Goal: Task Accomplishment & Management: Manage account settings

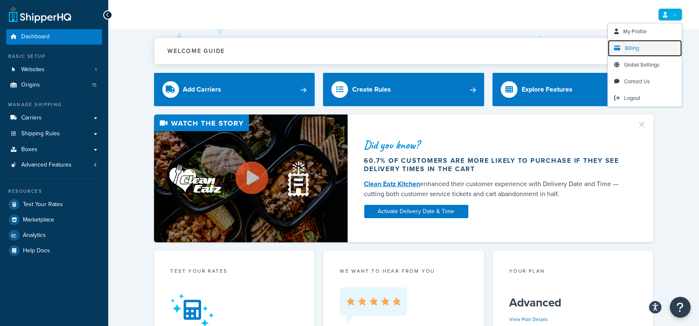
click at [645, 47] on link "Billing" at bounding box center [645, 48] width 74 height 17
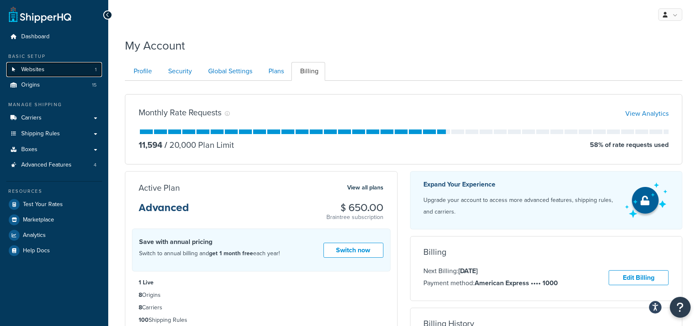
click at [66, 73] on link "Websites 1" at bounding box center [54, 69] width 96 height 15
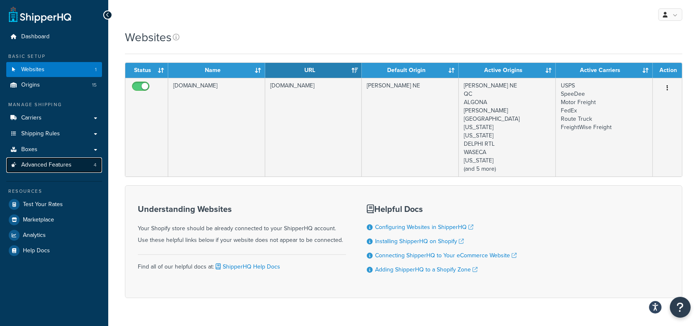
click at [64, 163] on span "Advanced Features" at bounding box center [46, 164] width 50 height 7
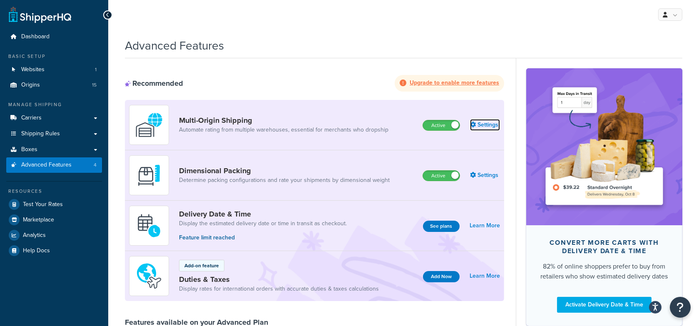
click at [480, 124] on link "Settings" at bounding box center [485, 125] width 30 height 12
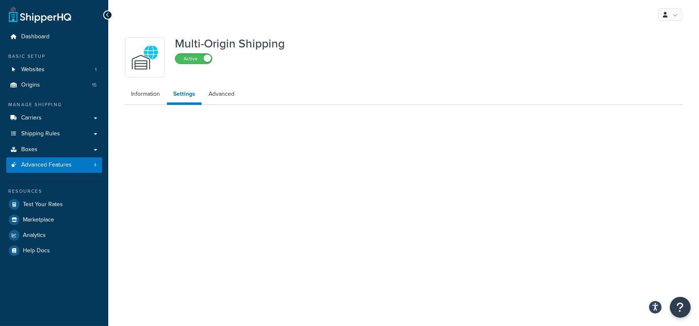
select select "false"
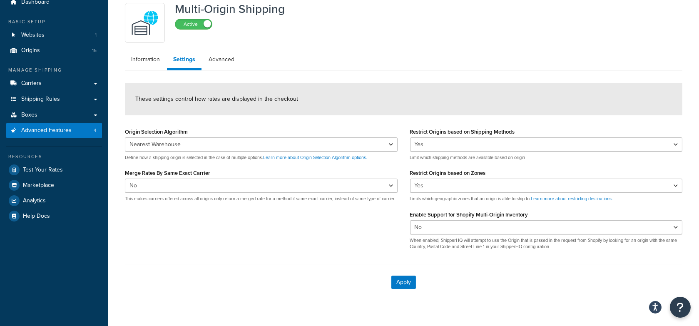
scroll to position [33, 0]
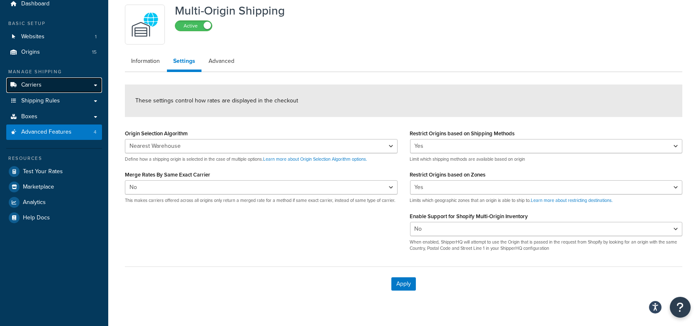
click at [89, 88] on link "Carriers" at bounding box center [54, 84] width 96 height 15
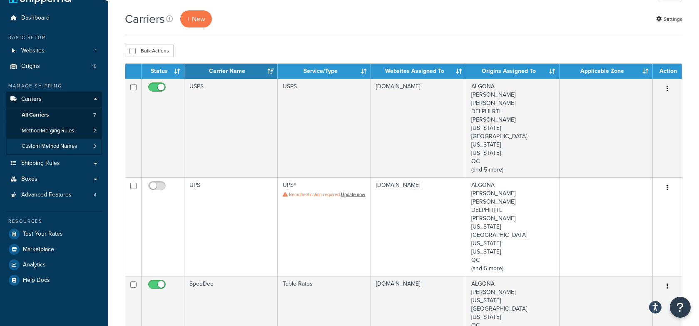
scroll to position [20, 0]
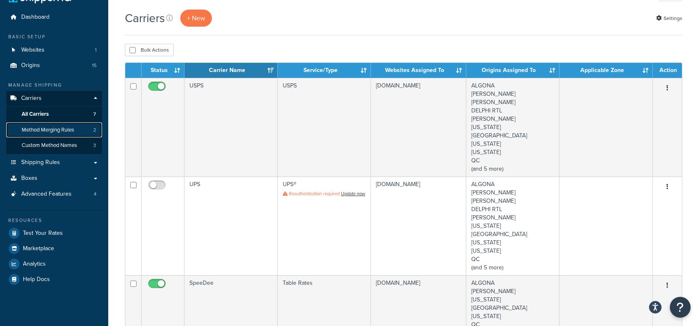
click at [76, 132] on link "Method Merging Rules 2" at bounding box center [54, 129] width 96 height 15
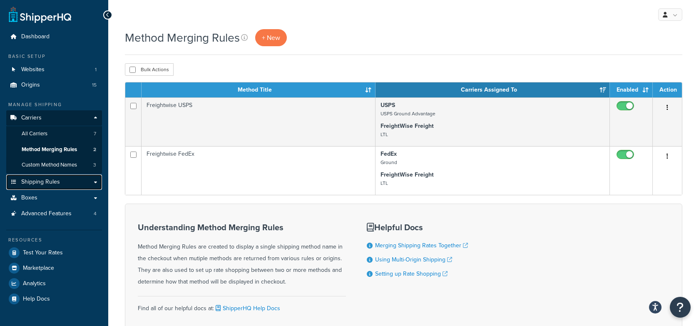
click at [67, 181] on link "Shipping Rules" at bounding box center [54, 181] width 96 height 15
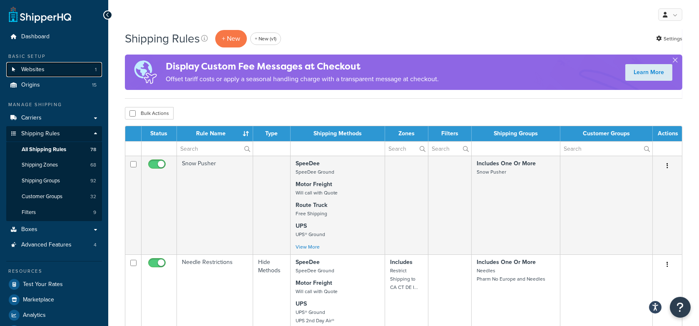
click at [62, 72] on link "Websites 1" at bounding box center [54, 69] width 96 height 15
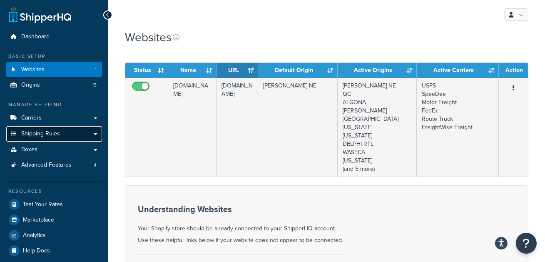
click at [77, 127] on link "Shipping Rules" at bounding box center [54, 133] width 96 height 15
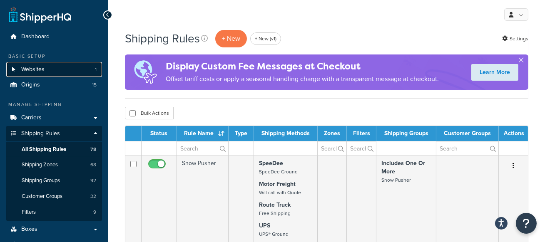
click at [57, 69] on link "Websites 1" at bounding box center [54, 69] width 96 height 15
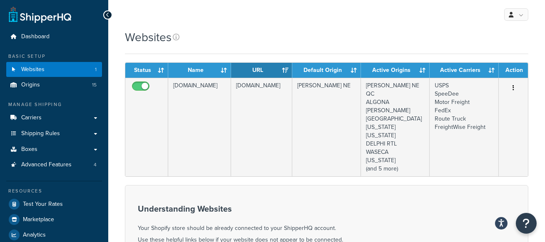
click at [362, 35] on div "Websites" at bounding box center [326, 37] width 403 height 16
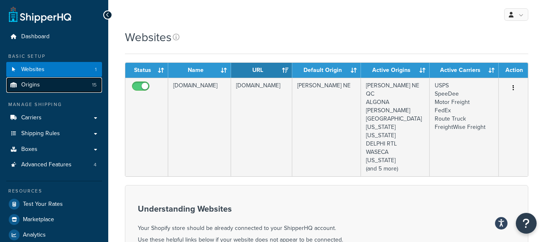
drag, startPoint x: 33, startPoint y: 91, endPoint x: 49, endPoint y: 85, distance: 17.2
click at [33, 91] on link "Origins 15" at bounding box center [54, 84] width 96 height 15
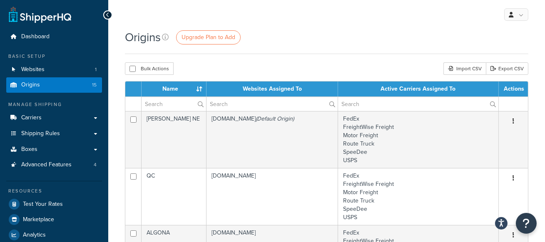
click at [285, 51] on div "Origins Upgrade Plan to Add" at bounding box center [326, 41] width 403 height 25
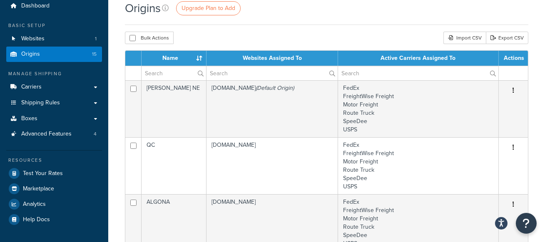
scroll to position [32, 0]
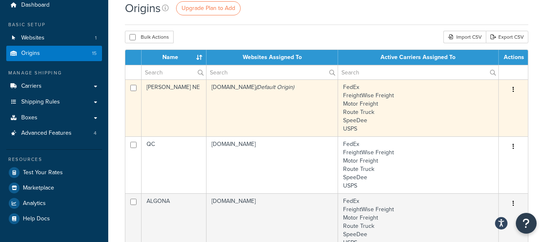
click at [133, 88] on input "checkbox" at bounding box center [133, 88] width 6 height 6
checkbox input "true"
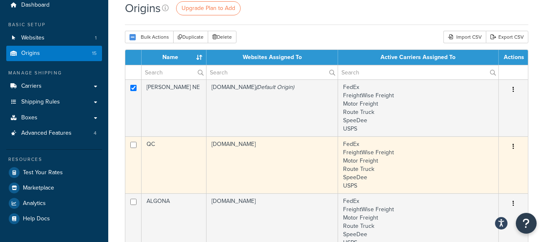
click at [135, 146] on input "checkbox" at bounding box center [133, 145] width 6 height 6
checkbox input "true"
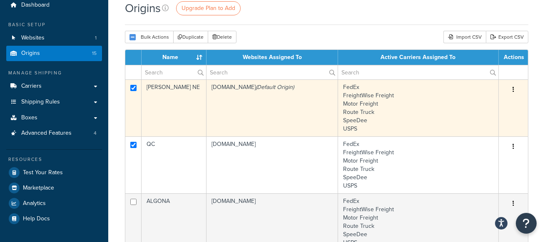
click at [134, 89] on input "checkbox" at bounding box center [133, 88] width 6 height 6
checkbox input "false"
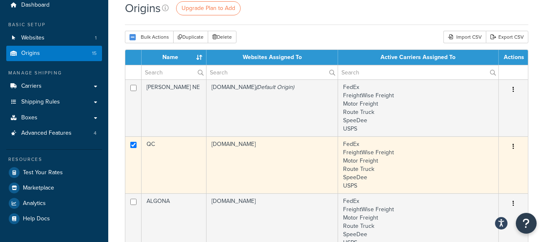
click at [134, 143] on input "checkbox" at bounding box center [133, 145] width 6 height 6
checkbox input "false"
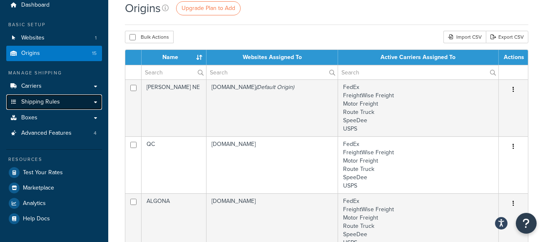
click at [47, 104] on span "Shipping Rules" at bounding box center [40, 102] width 39 height 7
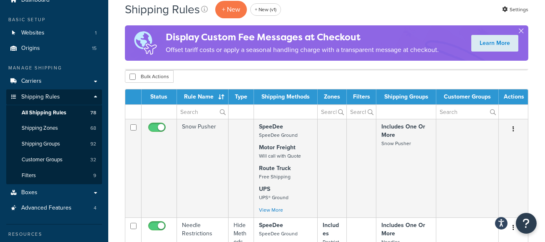
scroll to position [47, 0]
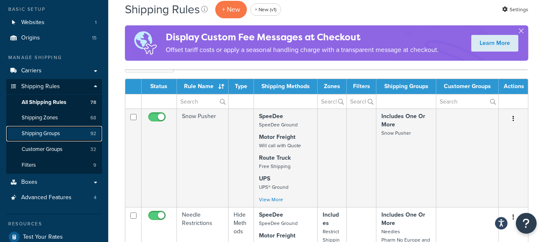
click at [60, 137] on span "Shipping Groups" at bounding box center [41, 133] width 38 height 7
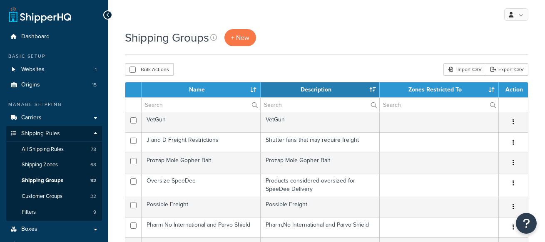
select select "15"
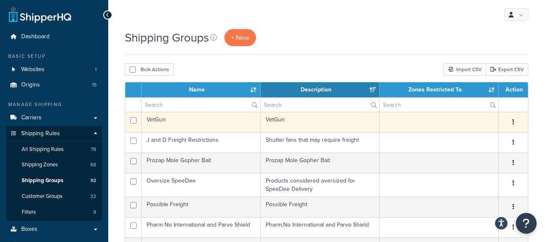
click at [198, 124] on td "VetGun" at bounding box center [200, 122] width 119 height 20
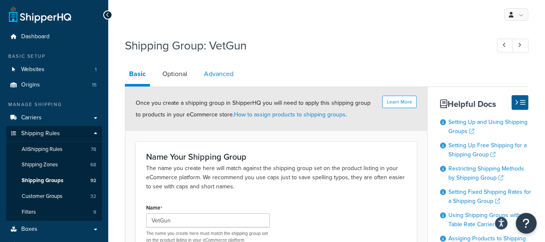
click at [225, 70] on link "Advanced" at bounding box center [219, 74] width 38 height 20
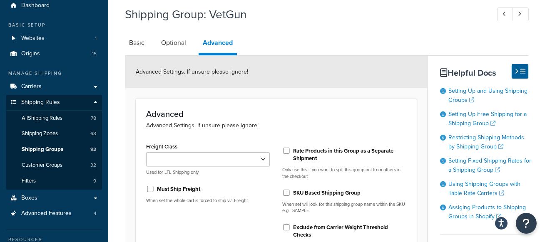
scroll to position [27, 0]
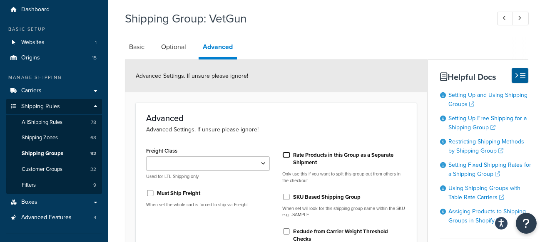
click at [288, 154] on input "Rate Products in this Group as a Separate Shipment" at bounding box center [286, 155] width 8 height 6
checkbox input "true"
click at [40, 62] on link "Origins 15" at bounding box center [54, 57] width 96 height 15
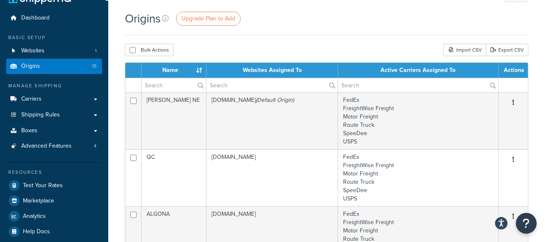
scroll to position [22, 0]
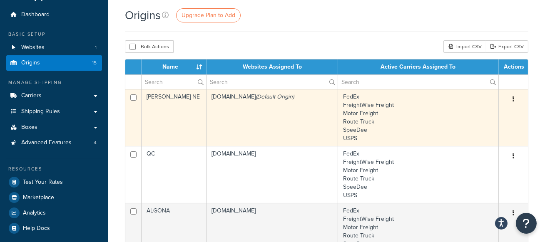
click at [134, 97] on input "checkbox" at bounding box center [133, 97] width 6 height 6
checkbox input "true"
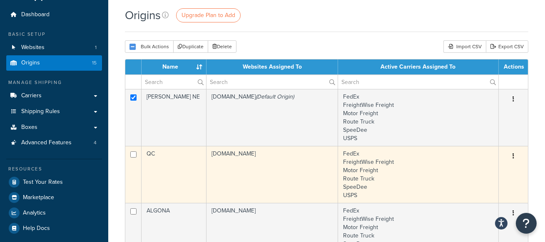
click at [133, 152] on input "checkbox" at bounding box center [133, 154] width 6 height 6
checkbox input "true"
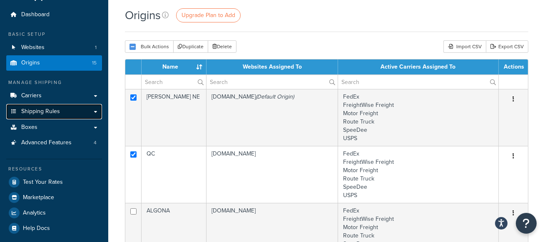
click at [67, 108] on link "Shipping Rules" at bounding box center [54, 111] width 96 height 15
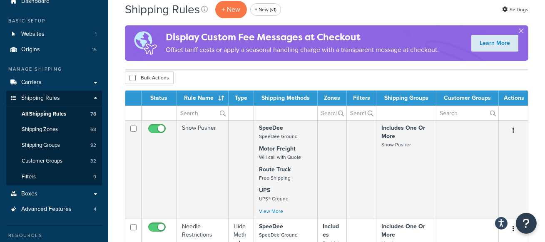
scroll to position [43, 0]
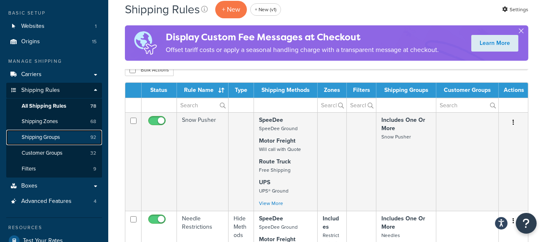
click at [51, 141] on link "Shipping Groups 92" at bounding box center [54, 137] width 96 height 15
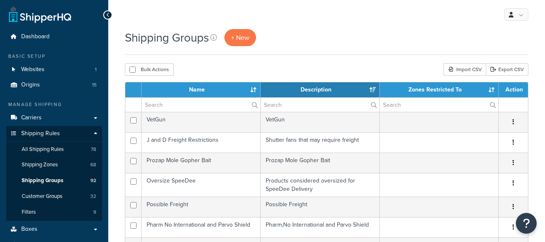
select select "15"
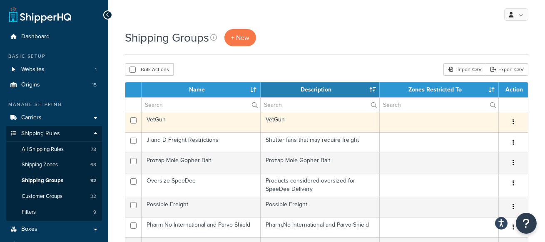
click at [211, 120] on td "VetGun" at bounding box center [200, 122] width 119 height 20
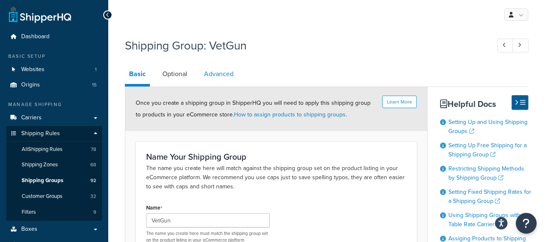
click at [228, 72] on link "Advanced" at bounding box center [219, 74] width 38 height 20
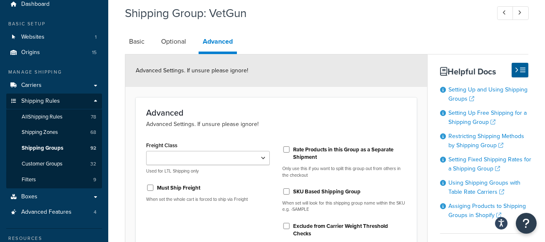
scroll to position [42, 0]
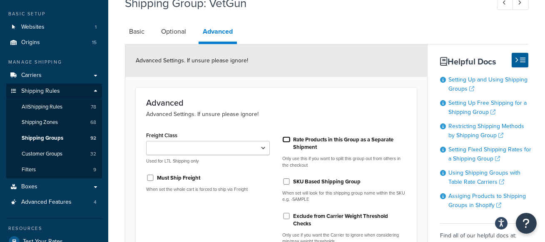
drag, startPoint x: 286, startPoint y: 141, endPoint x: 293, endPoint y: 138, distance: 7.1
click at [286, 141] on input "Rate Products in this Group as a Separate Shipment" at bounding box center [286, 139] width 8 height 6
checkbox input "true"
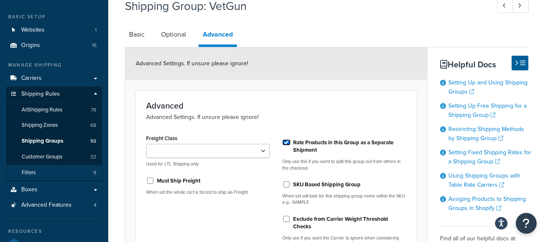
scroll to position [40, 0]
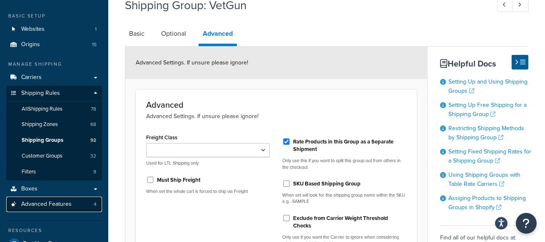
click at [74, 202] on link "Advanced Features 4" at bounding box center [54, 204] width 96 height 15
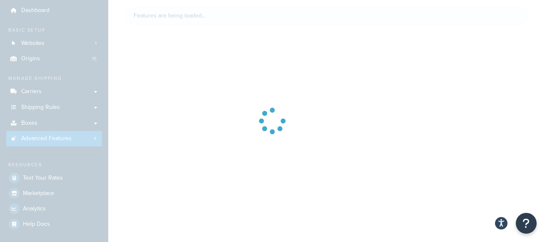
scroll to position [40, 0]
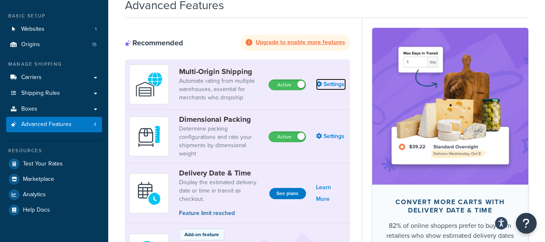
click at [326, 84] on link "Settings" at bounding box center [331, 85] width 30 height 12
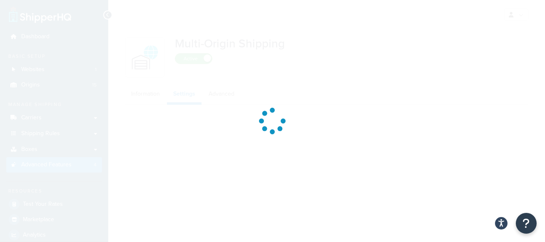
select select "false"
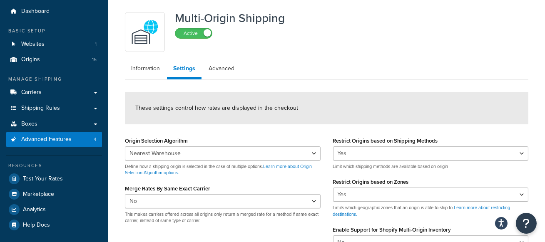
scroll to position [8, 0]
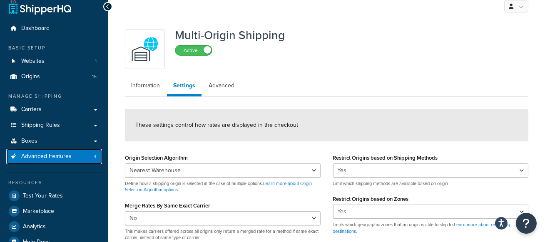
click at [64, 155] on span "Advanced Features" at bounding box center [46, 156] width 50 height 7
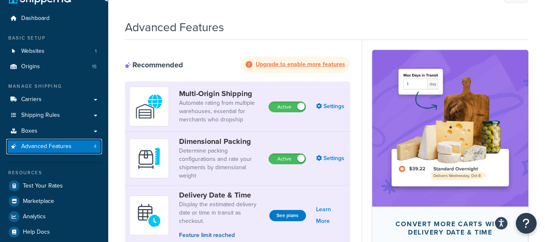
scroll to position [21, 0]
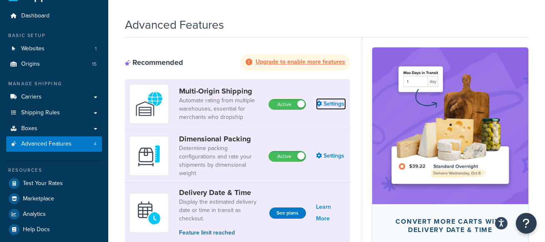
click at [327, 105] on link "Settings" at bounding box center [331, 104] width 30 height 12
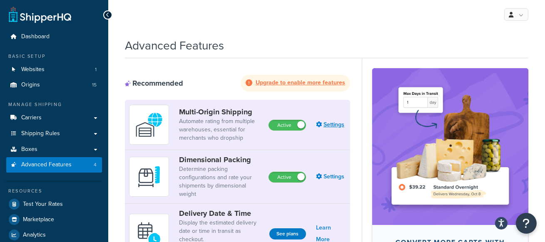
select select "false"
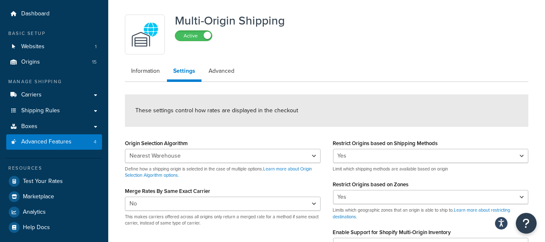
scroll to position [25, 0]
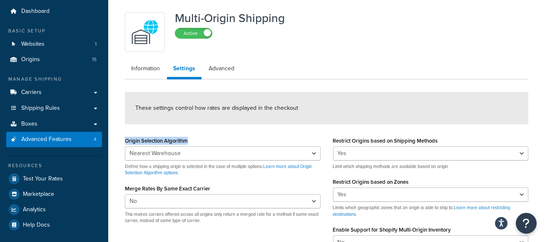
drag, startPoint x: 197, startPoint y: 141, endPoint x: 125, endPoint y: 141, distance: 71.6
click at [123, 140] on div "Origin Selection Algorithm Nearest Warehouse Fewest Warehouses Define how a shi…" at bounding box center [223, 183] width 208 height 96
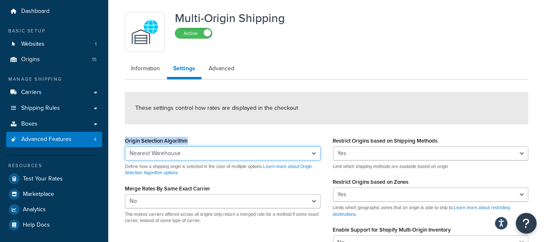
click at [290, 154] on select "Nearest Warehouse Fewest Warehouses" at bounding box center [223, 153] width 196 height 14
click at [125, 146] on select "Nearest Warehouse Fewest Warehouses" at bounding box center [223, 153] width 196 height 14
click at [297, 154] on select "Nearest Warehouse Fewest Warehouses" at bounding box center [223, 153] width 196 height 14
click at [125, 146] on select "Nearest Warehouse Fewest Warehouses" at bounding box center [223, 153] width 196 height 14
click at [299, 153] on select "Nearest Warehouse Fewest Warehouses" at bounding box center [223, 153] width 196 height 14
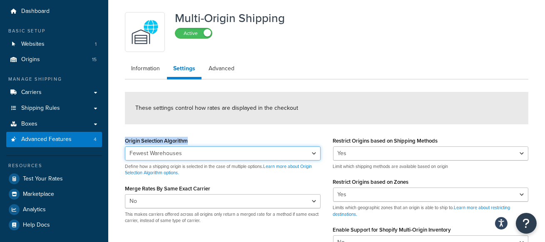
select select "NEAREST"
click at [125, 146] on select "Nearest Warehouse Fewest Warehouses" at bounding box center [223, 153] width 196 height 14
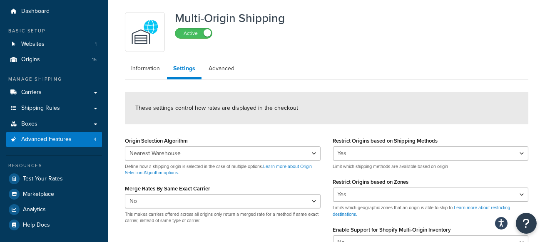
click at [292, 95] on div "These settings control how rates are displayed in the checkout" at bounding box center [326, 108] width 403 height 32
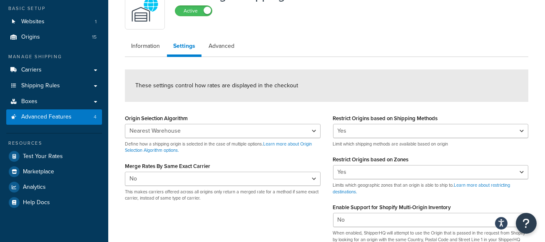
scroll to position [52, 0]
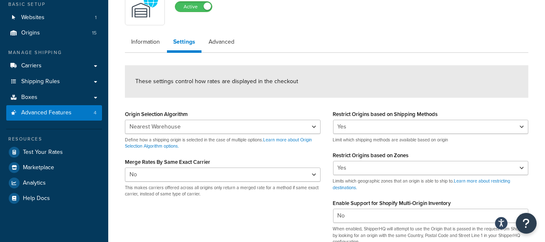
click at [282, 201] on div "Origin Selection Algorithm Nearest Warehouse Fewest Warehouses Define how a shi…" at bounding box center [223, 156] width 208 height 96
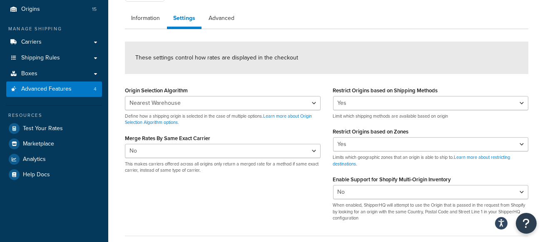
scroll to position [76, 0]
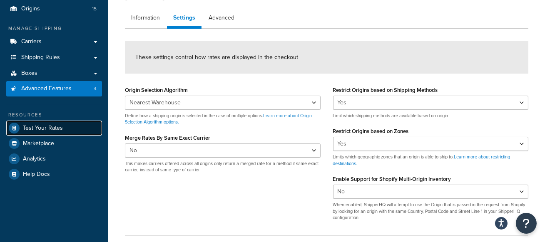
click at [81, 124] on link "Test Your Rates" at bounding box center [54, 128] width 96 height 15
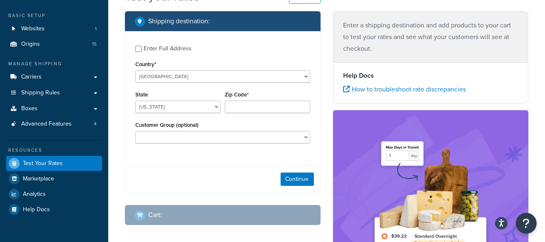
scroll to position [30, 0]
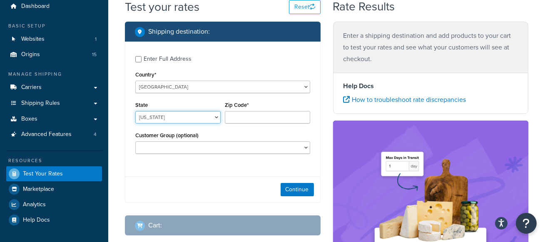
click at [183, 114] on select "[US_STATE] [US_STATE] [US_STATE] [US_STATE] [US_STATE] Armed Forces Americas Ar…" at bounding box center [177, 117] width 85 height 12
select select "[GEOGRAPHIC_DATA]"
click at [135, 111] on select "[US_STATE] [US_STATE] [US_STATE] [US_STATE] [US_STATE] Armed Forces Americas Ar…" at bounding box center [177, 117] width 85 height 12
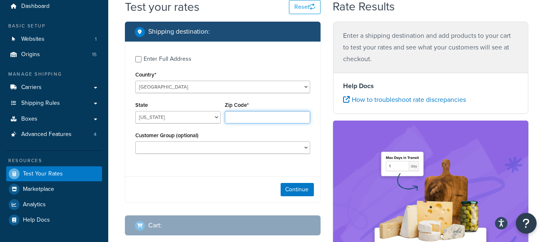
click at [247, 116] on input "Zip Code*" at bounding box center [267, 117] width 85 height 12
type input "78132"
click at [197, 171] on div "Enter Full Address Country* [GEOGRAPHIC_DATA] [GEOGRAPHIC_DATA] [GEOGRAPHIC_DAT…" at bounding box center [223, 122] width 196 height 161
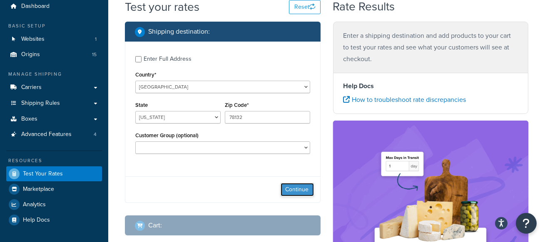
click at [295, 188] on button "Continue" at bounding box center [296, 189] width 33 height 13
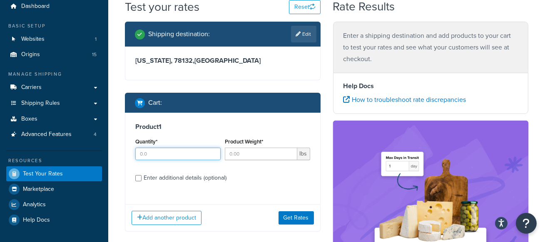
click at [180, 148] on input "Quantity*" at bounding box center [177, 154] width 85 height 12
type input "1"
click at [249, 151] on input "Product Weight*" at bounding box center [261, 154] width 72 height 12
type input "5"
drag, startPoint x: 187, startPoint y: 175, endPoint x: 197, endPoint y: 171, distance: 11.4
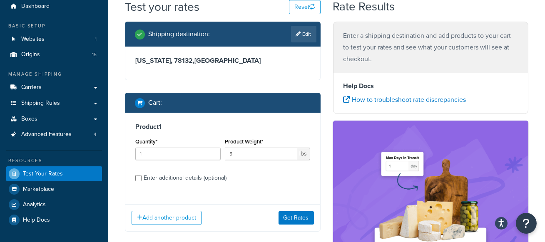
click at [187, 175] on div "Enter additional details (optional)" at bounding box center [185, 178] width 83 height 12
click at [141, 175] on input "Enter additional details (optional)" at bounding box center [138, 178] width 6 height 6
checkbox input "true"
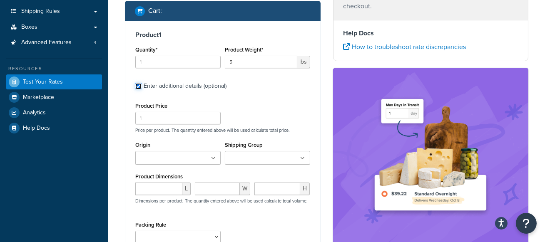
scroll to position [124, 0]
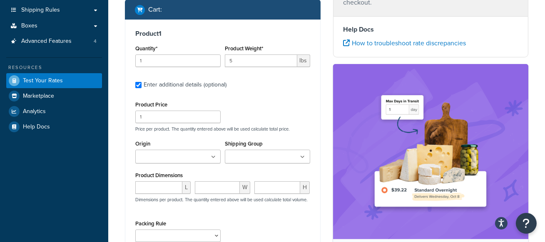
click at [176, 159] on input "Origin" at bounding box center [175, 157] width 74 height 9
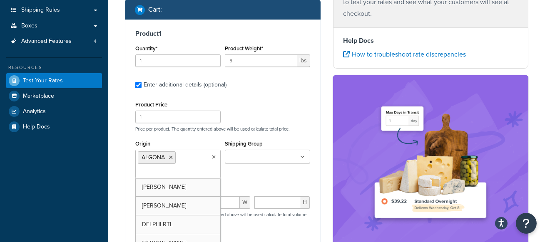
click at [270, 123] on div "Product Price 1 Price per product. The quantity entered above will be used calc…" at bounding box center [222, 115] width 179 height 33
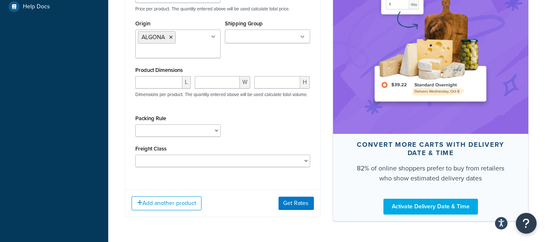
scroll to position [275, 0]
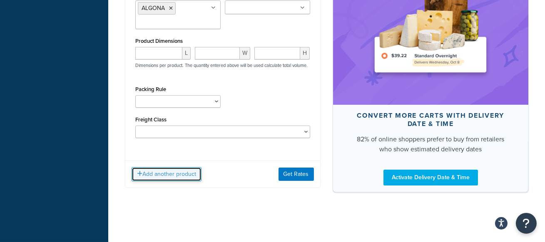
click at [176, 169] on button "Add another product" at bounding box center [167, 174] width 70 height 14
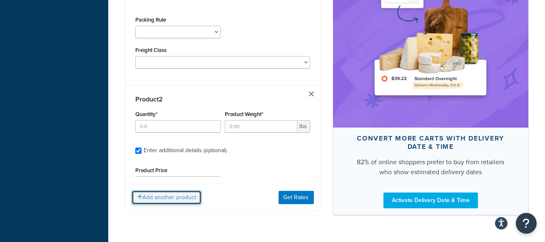
scroll to position [345, 0]
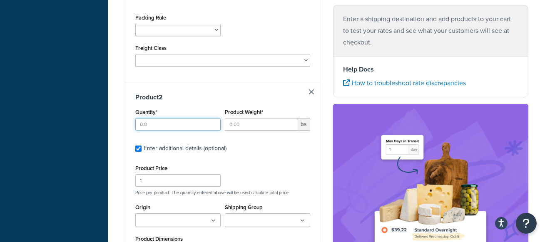
click at [167, 129] on input "Quantity*" at bounding box center [177, 124] width 85 height 12
type input "1"
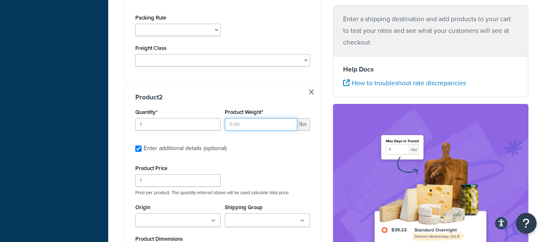
click at [265, 128] on input "Product Weight*" at bounding box center [261, 124] width 72 height 12
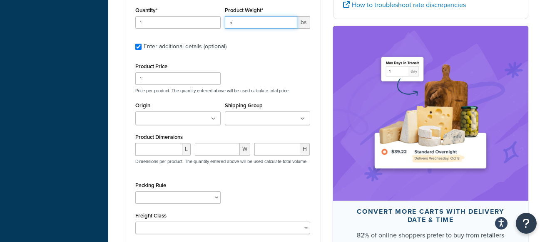
scroll to position [448, 0]
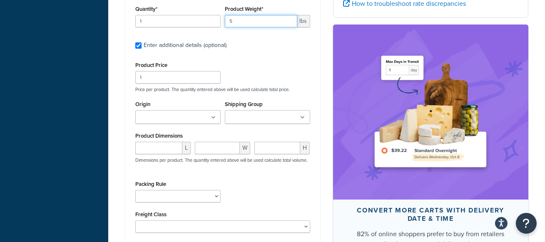
type input "5"
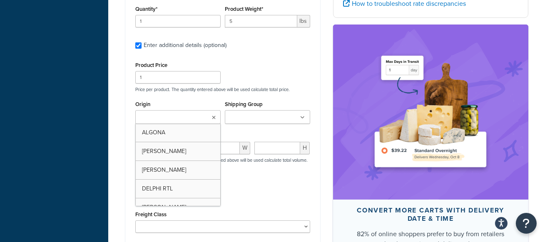
click at [169, 122] on input "Origin" at bounding box center [175, 117] width 74 height 9
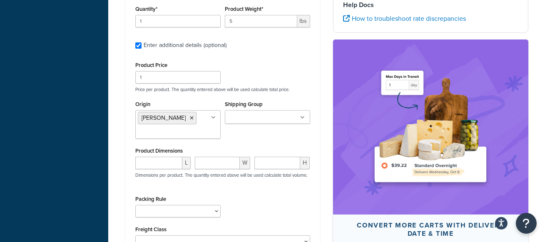
click at [313, 176] on div "Product 2 Quantity* 1 Product Weight* 5 lbs Enter additional details (optional)…" at bounding box center [222, 122] width 195 height 285
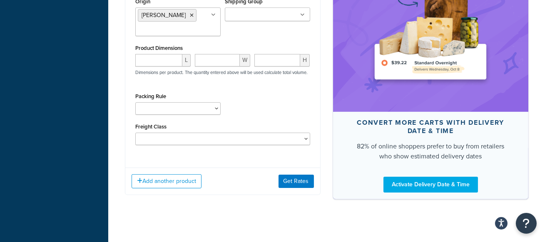
scroll to position [563, 0]
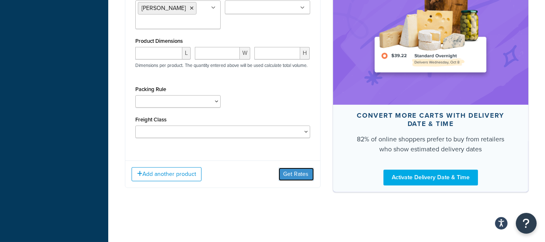
click at [298, 176] on button "Get Rates" at bounding box center [295, 174] width 35 height 13
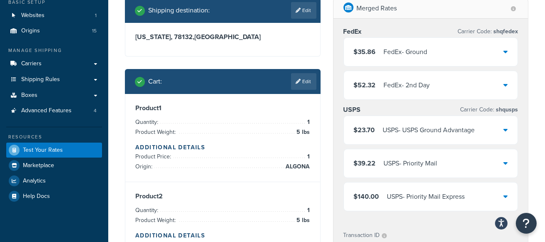
scroll to position [47, 0]
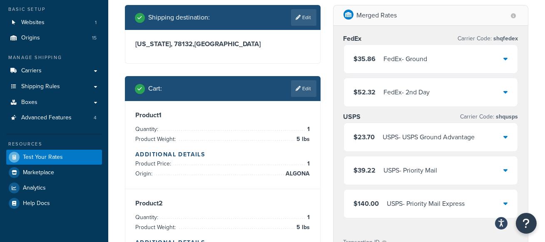
click at [303, 174] on span "ALGONA" at bounding box center [297, 174] width 26 height 10
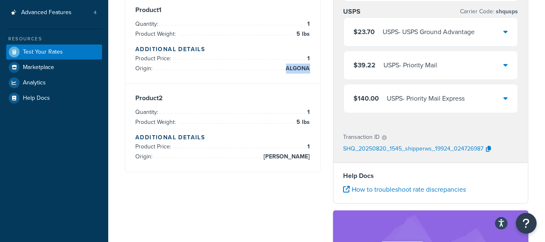
scroll to position [162, 0]
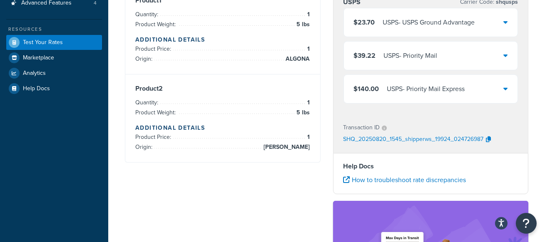
click at [306, 162] on div "Product 1 Quantity: 1 Product Weight: 5 lbs Additional Details Product Price: 1…" at bounding box center [223, 74] width 196 height 176
click at [302, 144] on span "AMES" at bounding box center [286, 147] width 48 height 10
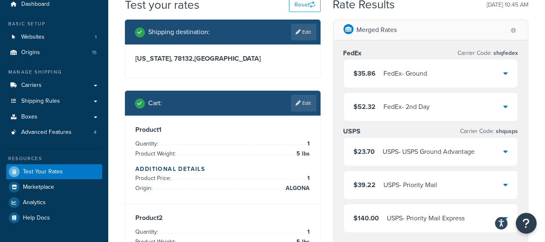
scroll to position [30, 0]
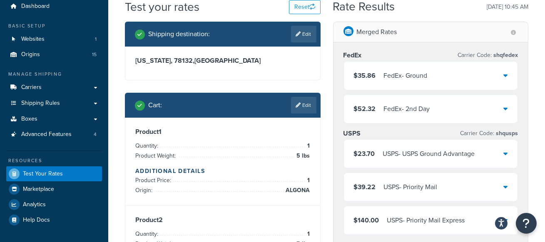
click at [498, 79] on div "$35.86 FedEx - Ground" at bounding box center [431, 76] width 174 height 28
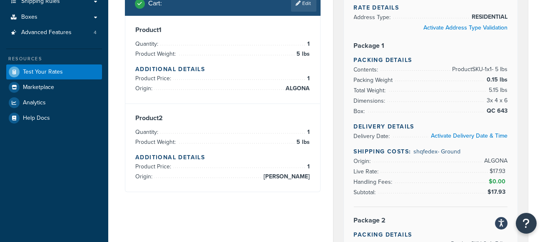
scroll to position [134, 0]
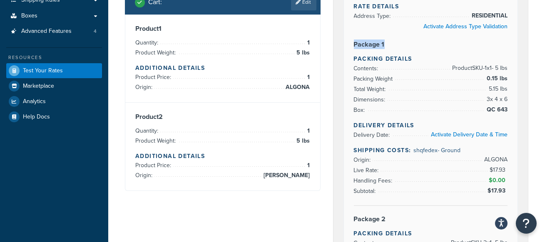
drag, startPoint x: 399, startPoint y: 45, endPoint x: 347, endPoint y: 44, distance: 51.2
click at [347, 44] on div "Rate Details Address Type: RESIDENTIAL Activate Address Type Validation Package…" at bounding box center [431, 211] width 174 height 449
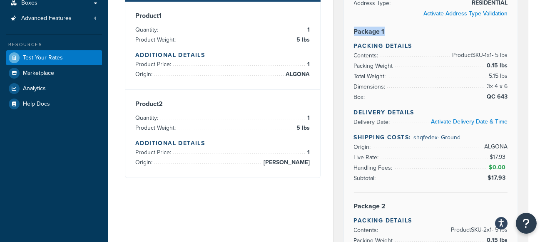
scroll to position [150, 0]
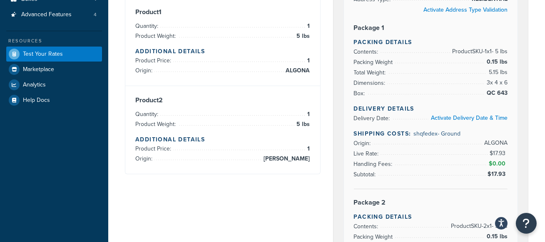
click at [494, 175] on span "$17.93" at bounding box center [497, 174] width 20 height 9
drag, startPoint x: 492, startPoint y: 175, endPoint x: 509, endPoint y: 169, distance: 17.6
click at [504, 171] on span "$17.93" at bounding box center [497, 174] width 20 height 9
drag, startPoint x: 494, startPoint y: 162, endPoint x: 513, endPoint y: 162, distance: 19.6
click at [494, 162] on span "$0.00" at bounding box center [498, 163] width 19 height 9
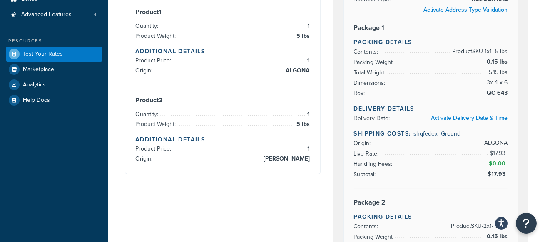
click at [470, 169] on li "Subtotal: $17.93" at bounding box center [431, 174] width 154 height 10
drag, startPoint x: 489, startPoint y: 173, endPoint x: 504, endPoint y: 173, distance: 14.6
click at [504, 173] on span "$17.93" at bounding box center [497, 174] width 20 height 9
drag, startPoint x: 491, startPoint y: 161, endPoint x: 505, endPoint y: 161, distance: 13.3
click at [505, 161] on span "$0.00" at bounding box center [498, 163] width 19 height 9
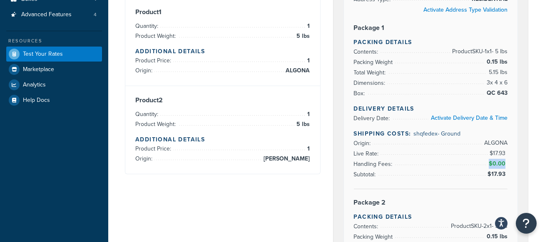
click at [498, 162] on span "$0.00" at bounding box center [498, 163] width 19 height 9
drag, startPoint x: 486, startPoint y: 171, endPoint x: 504, endPoint y: 171, distance: 17.1
click at [504, 171] on span "$17.93" at bounding box center [497, 174] width 22 height 10
drag, startPoint x: 491, startPoint y: 164, endPoint x: 507, endPoint y: 164, distance: 16.6
click at [504, 164] on span "$0.00" at bounding box center [497, 164] width 20 height 10
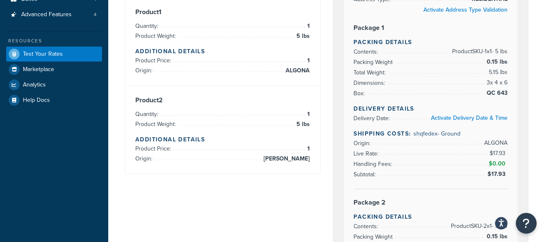
click at [508, 163] on div "Rate Details Address Type: RESIDENTIAL Activate Address Type Validation Package…" at bounding box center [431, 194] width 174 height 449
drag, startPoint x: 493, startPoint y: 163, endPoint x: 354, endPoint y: 161, distance: 139.0
click at [354, 161] on div "Rate Details Address Type: RESIDENTIAL Activate Address Type Validation Package…" at bounding box center [431, 194] width 174 height 449
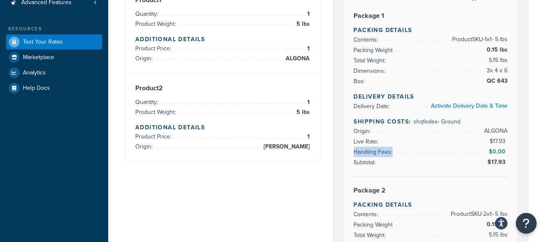
scroll to position [164, 0]
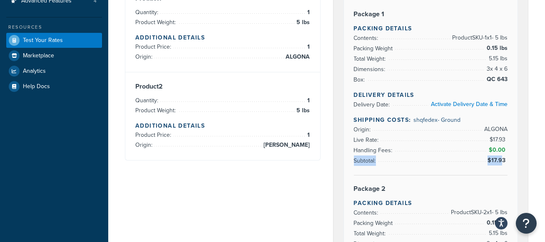
drag, startPoint x: 485, startPoint y: 159, endPoint x: 504, endPoint y: 159, distance: 18.7
click at [504, 159] on li "Subtotal: $17.93" at bounding box center [431, 161] width 154 height 10
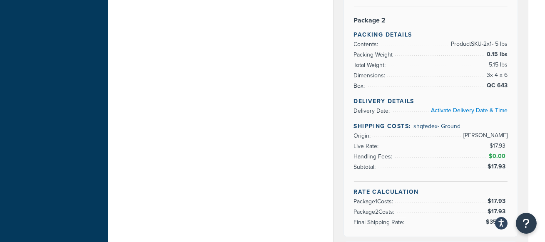
scroll to position [333, 0]
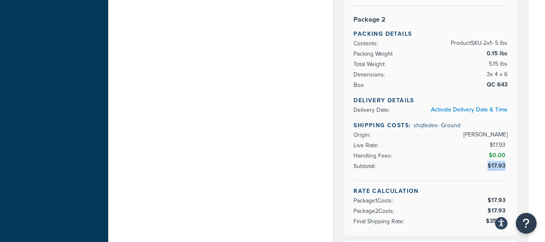
drag, startPoint x: 486, startPoint y: 163, endPoint x: 505, endPoint y: 163, distance: 18.7
click at [505, 163] on span "$17.93" at bounding box center [497, 166] width 22 height 10
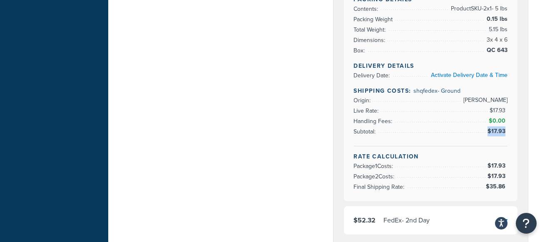
scroll to position [369, 0]
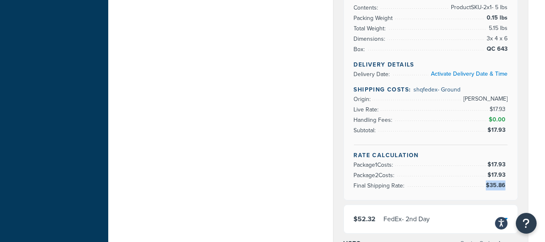
drag, startPoint x: 485, startPoint y: 184, endPoint x: 504, endPoint y: 184, distance: 18.7
click at [504, 184] on span "$35.86" at bounding box center [495, 186] width 23 height 10
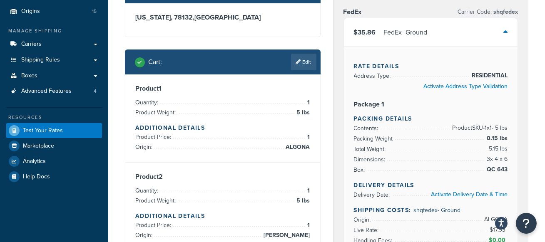
scroll to position [69, 0]
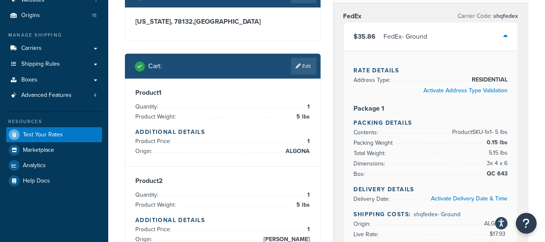
click at [503, 37] on div "$35.86 FedEx - Ground" at bounding box center [431, 36] width 174 height 28
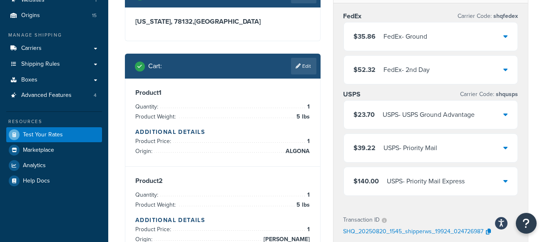
click at [501, 38] on div "$35.86 FedEx - Ground" at bounding box center [431, 36] width 174 height 28
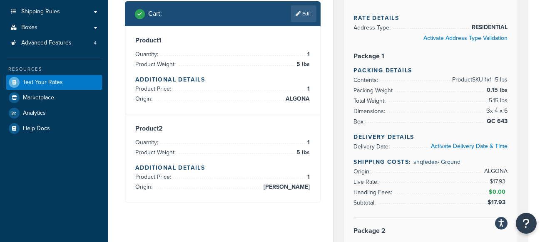
scroll to position [145, 0]
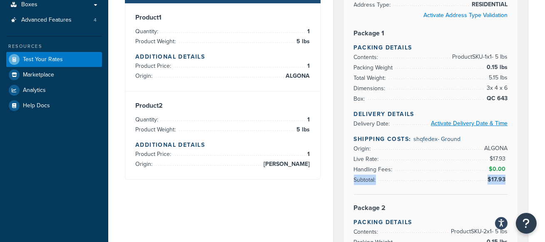
drag, startPoint x: 506, startPoint y: 179, endPoint x: 439, endPoint y: 124, distance: 86.4
click at [384, 178] on li "Subtotal: $17.93" at bounding box center [431, 180] width 154 height 10
drag, startPoint x: 391, startPoint y: 52, endPoint x: 362, endPoint y: 35, distance: 33.3
click at [387, 50] on div "Rate Details Address Type: RESIDENTIAL Activate Address Type Validation Package…" at bounding box center [431, 199] width 174 height 449
click at [371, 72] on li "Packing Weight 0.15 lbs" at bounding box center [431, 67] width 154 height 10
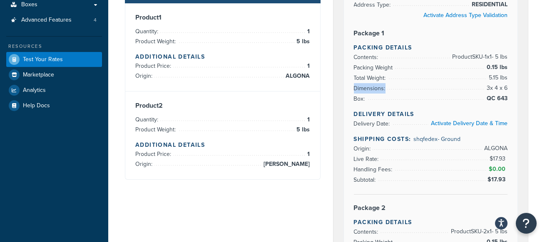
drag, startPoint x: 355, startPoint y: 86, endPoint x: 508, endPoint y: 89, distance: 153.6
click at [508, 89] on div "Rate Details Address Type: RESIDENTIAL Activate Address Type Validation Package…" at bounding box center [431, 199] width 174 height 449
click at [498, 97] on span "QC 643" at bounding box center [495, 99] width 23 height 10
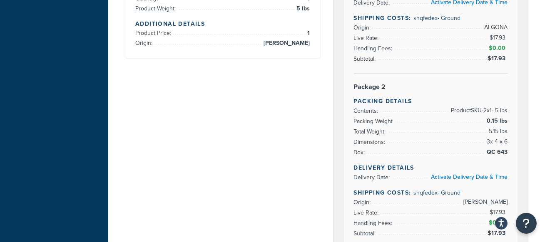
scroll to position [265, 0]
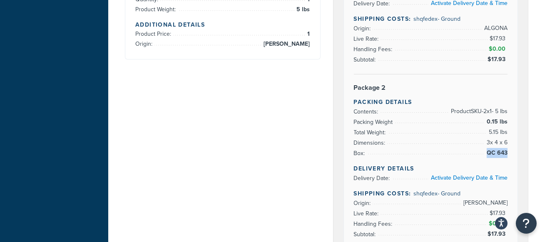
drag, startPoint x: 489, startPoint y: 153, endPoint x: 510, endPoint y: 147, distance: 21.9
click at [507, 152] on span "QC 643" at bounding box center [495, 153] width 23 height 10
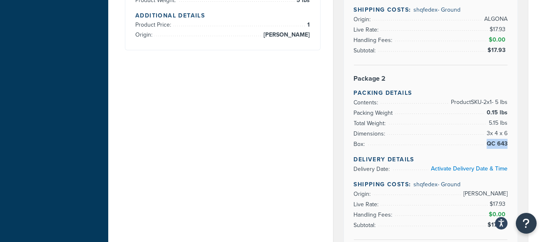
scroll to position [277, 0]
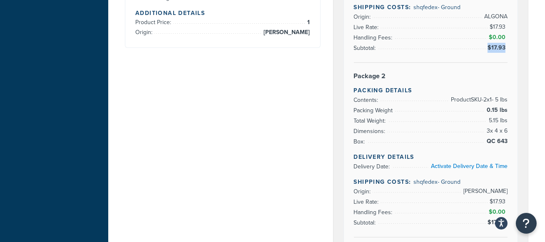
drag, startPoint x: 488, startPoint y: 47, endPoint x: 506, endPoint y: 46, distance: 17.9
click at [506, 46] on span "$17.93" at bounding box center [497, 48] width 22 height 10
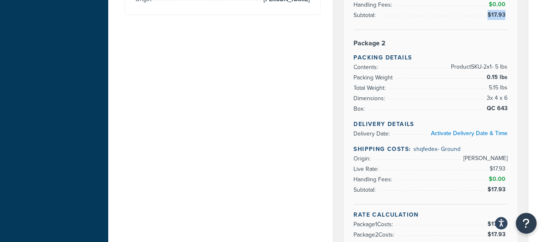
scroll to position [330, 0]
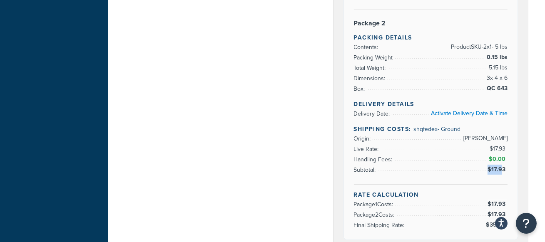
drag, startPoint x: 489, startPoint y: 167, endPoint x: 502, endPoint y: 167, distance: 12.9
click at [502, 167] on span "$17.93" at bounding box center [497, 169] width 20 height 9
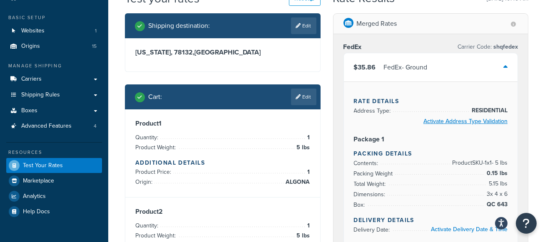
scroll to position [38, 0]
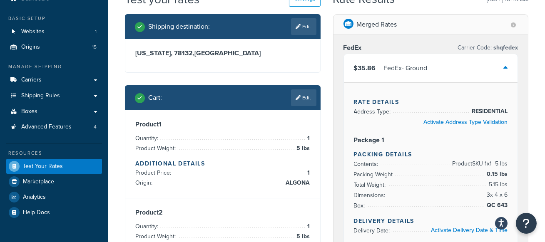
click at [502, 69] on div "$35.86 FedEx - Ground" at bounding box center [431, 68] width 174 height 28
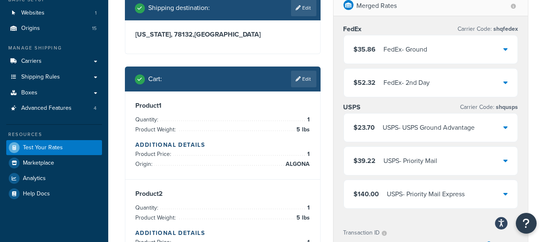
scroll to position [6, 0]
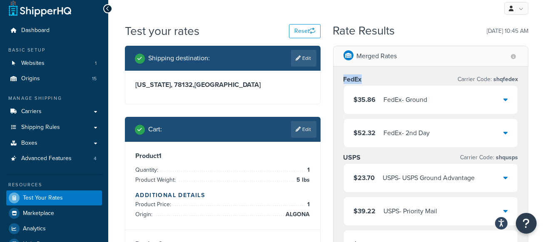
drag, startPoint x: 343, startPoint y: 78, endPoint x: 373, endPoint y: 79, distance: 30.0
click at [374, 79] on div "FedEx Carrier Code: shqfedex" at bounding box center [430, 80] width 175 height 12
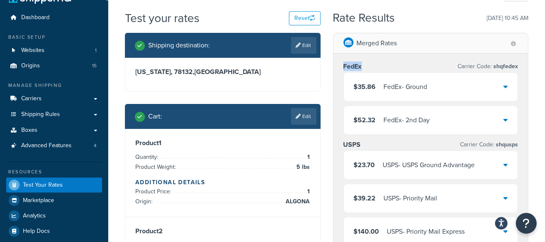
scroll to position [19, 0]
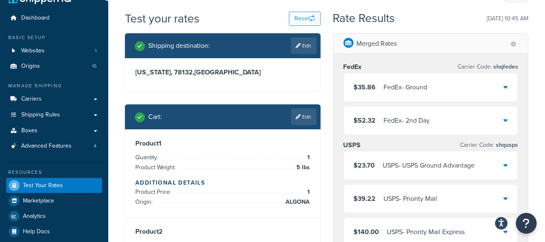
click at [500, 86] on div "$35.86 FedEx - Ground" at bounding box center [431, 87] width 174 height 28
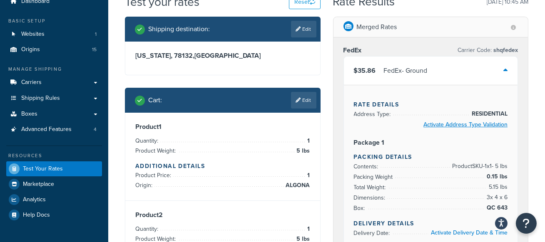
scroll to position [30, 0]
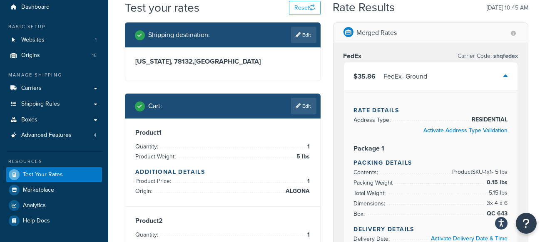
click at [504, 73] on icon at bounding box center [505, 76] width 4 height 7
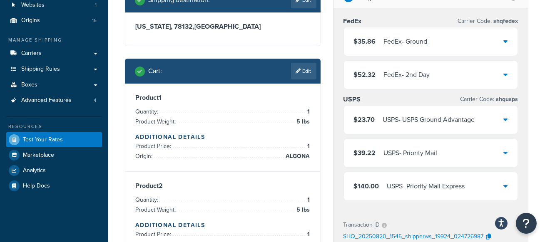
scroll to position [64, 0]
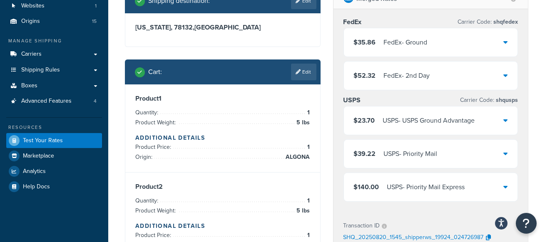
click at [506, 75] on icon at bounding box center [505, 75] width 4 height 7
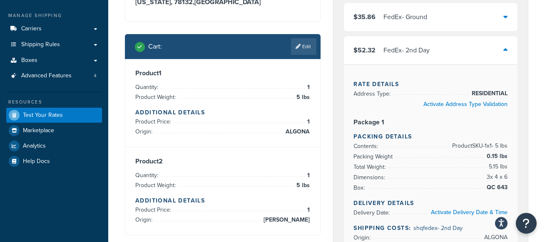
scroll to position [80, 0]
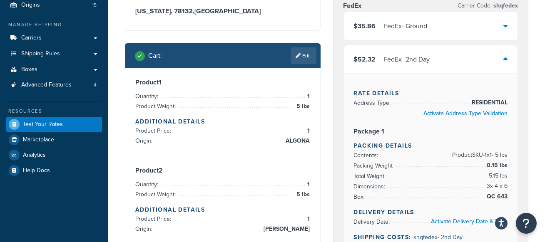
click at [509, 60] on div "$52.32 FedEx - 2nd Day" at bounding box center [431, 59] width 174 height 28
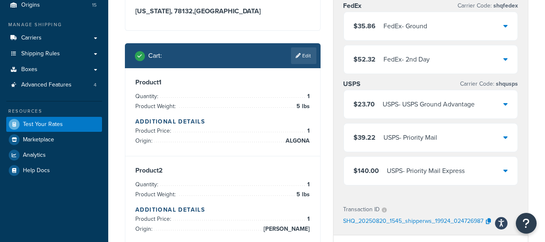
click at [326, 107] on div "Shipping destination : Edit Texas, 78132 , United States Cart : Edit Product 1 …" at bounding box center [223, 114] width 208 height 285
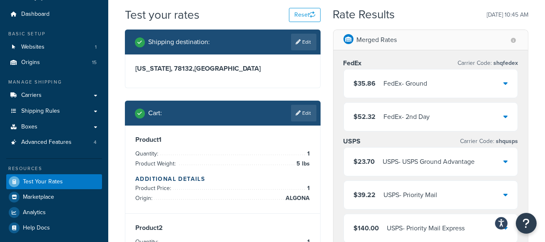
scroll to position [21, 0]
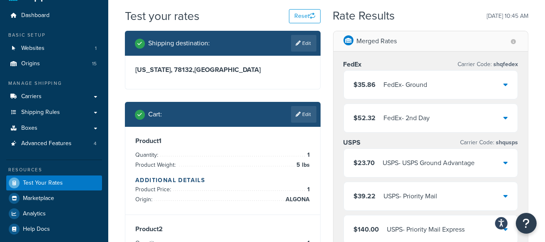
click at [324, 77] on div "Shipping destination : Edit Texas, 78132 , United States Cart : Edit Product 1 …" at bounding box center [223, 173] width 208 height 285
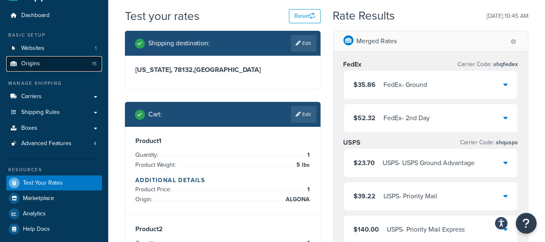
click at [52, 68] on link "Origins 15" at bounding box center [54, 63] width 96 height 15
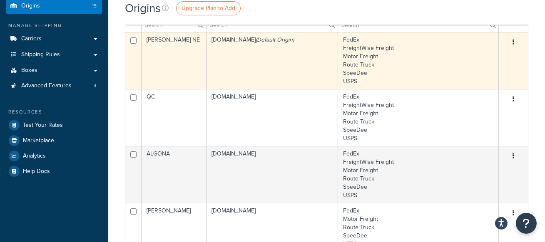
scroll to position [79, 0]
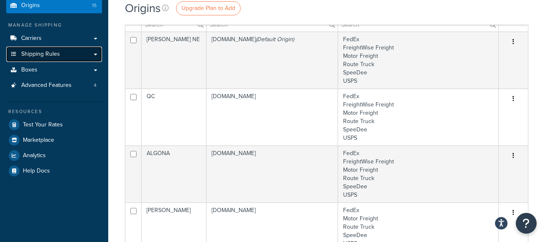
click at [78, 60] on link "Shipping Rules" at bounding box center [54, 54] width 96 height 15
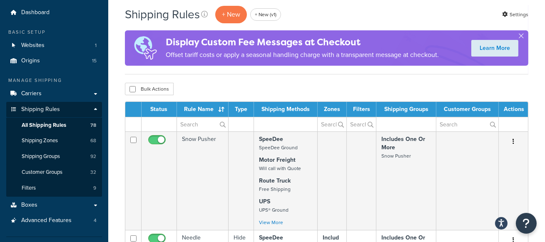
scroll to position [10, 0]
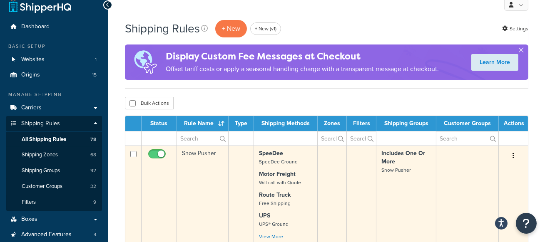
click at [208, 154] on td "Snow Pusher" at bounding box center [203, 195] width 52 height 99
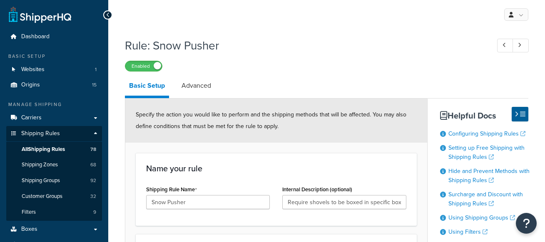
select select "SURCHARGE"
select select "ORDER"
select select "ITEM"
drag, startPoint x: 184, startPoint y: 83, endPoint x: 206, endPoint y: 84, distance: 21.7
click at [184, 83] on link "Advanced" at bounding box center [196, 86] width 38 height 20
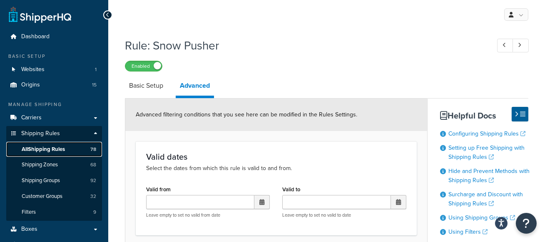
click at [79, 149] on link "All Shipping Rules 78" at bounding box center [54, 149] width 96 height 15
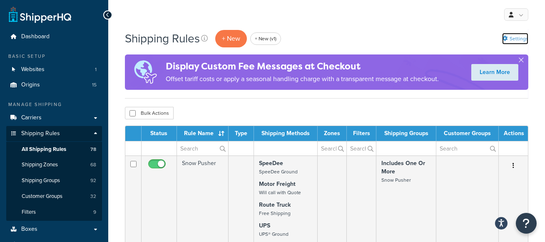
click at [514, 39] on link "Settings" at bounding box center [515, 39] width 26 height 12
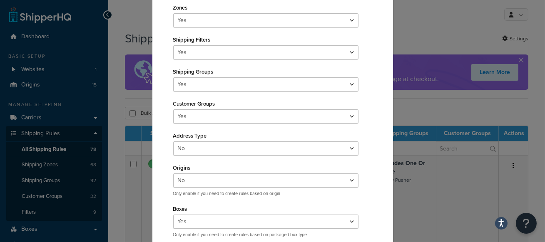
scroll to position [150, 0]
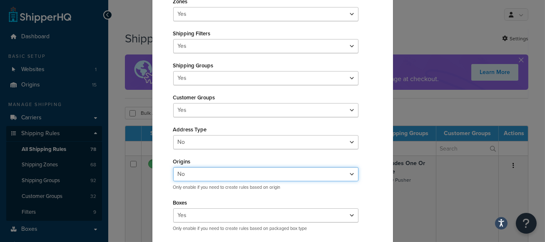
click at [249, 169] on select "Yes No" at bounding box center [266, 174] width 186 height 14
select select "true"
click at [173, 167] on select "Yes No" at bounding box center [266, 174] width 186 height 14
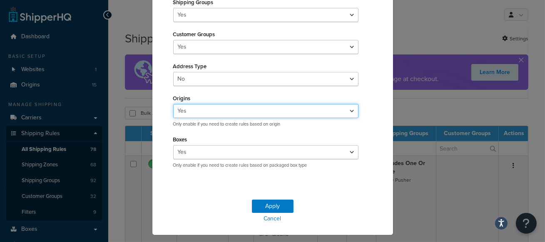
scroll to position [231, 0]
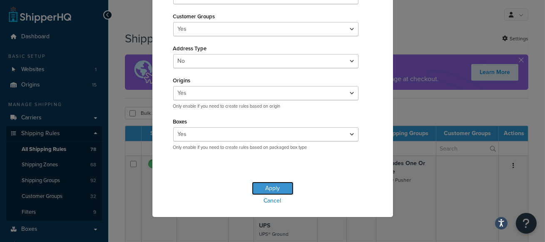
drag, startPoint x: 272, startPoint y: 187, endPoint x: 346, endPoint y: 181, distance: 73.9
click at [272, 187] on button "Apply" at bounding box center [273, 188] width 42 height 13
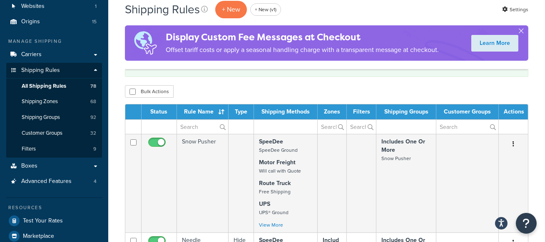
scroll to position [68, 0]
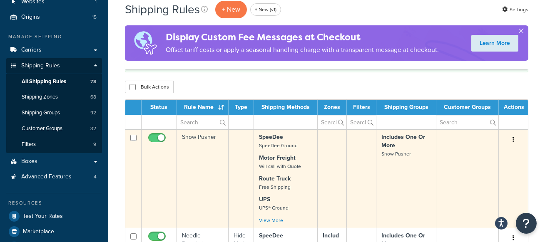
click at [194, 142] on td "Snow Pusher" at bounding box center [203, 178] width 52 height 99
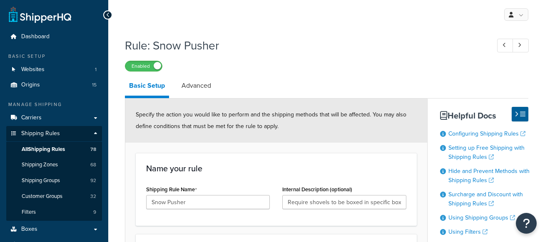
select select "SURCHARGE"
select select "ORDER"
select select "ITEM"
click at [204, 87] on link "Advanced" at bounding box center [196, 86] width 38 height 20
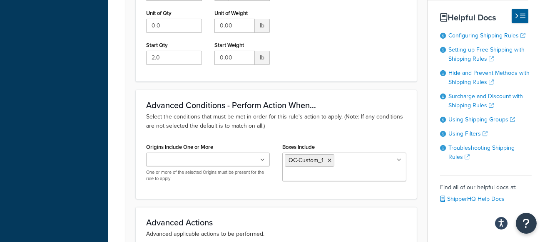
scroll to position [352, 0]
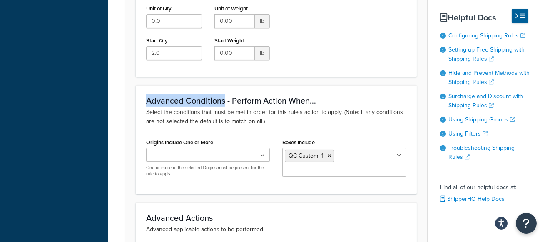
drag, startPoint x: 146, startPoint y: 101, endPoint x: 225, endPoint y: 99, distance: 79.1
click at [225, 99] on div "Advanced Conditions - Perform Action When... Select the conditions that must be…" at bounding box center [276, 139] width 281 height 109
click at [154, 142] on label "Origins Include One or More" at bounding box center [179, 142] width 67 height 6
click at [154, 151] on input "Origins Include One or More" at bounding box center [186, 155] width 74 height 9
click at [154, 142] on label "Origins Include One or More" at bounding box center [179, 142] width 67 height 6
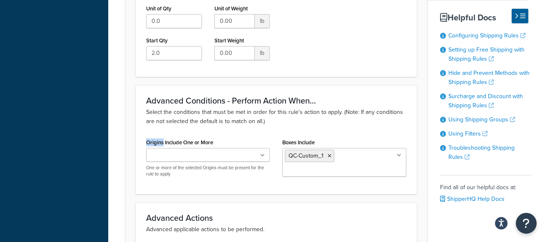
click at [154, 151] on input "Origins Include One or More" at bounding box center [186, 155] width 74 height 9
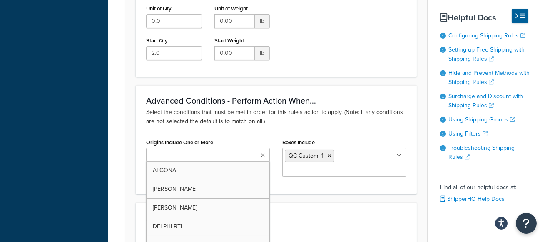
click at [209, 131] on div "Advanced Conditions - Perform Action When... Select the conditions that must be…" at bounding box center [276, 139] width 281 height 109
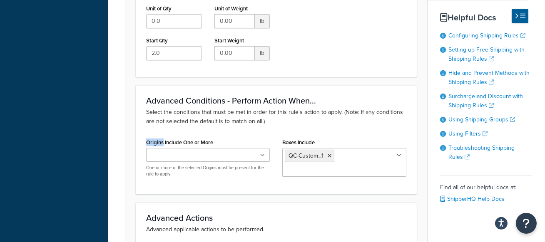
drag, startPoint x: 163, startPoint y: 142, endPoint x: 147, endPoint y: 142, distance: 16.2
click at [147, 142] on label "Origins Include One or More" at bounding box center [179, 142] width 67 height 6
click at [149, 151] on input "Origins Include One or More" at bounding box center [186, 155] width 74 height 9
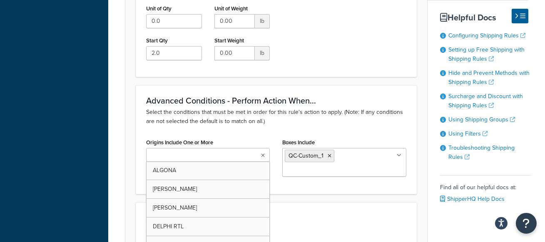
click at [232, 127] on div "Advanced Conditions - Perform Action When... Select the conditions that must be…" at bounding box center [276, 139] width 281 height 109
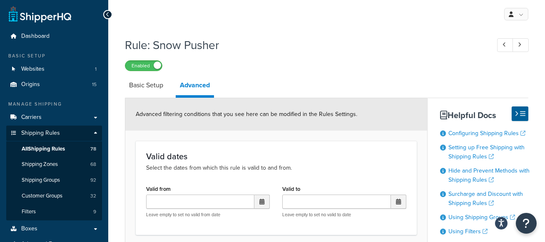
scroll to position [0, 0]
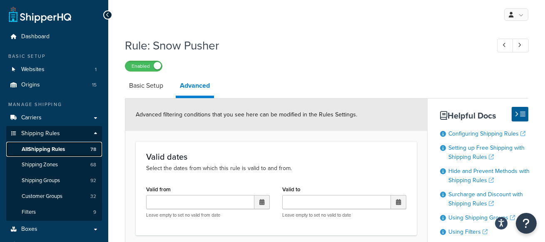
click at [83, 146] on link "All Shipping Rules 78" at bounding box center [54, 149] width 96 height 15
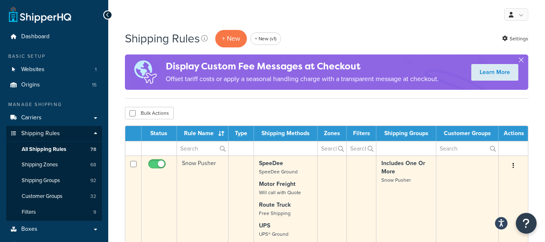
click at [180, 190] on td "Snow Pusher" at bounding box center [203, 205] width 52 height 99
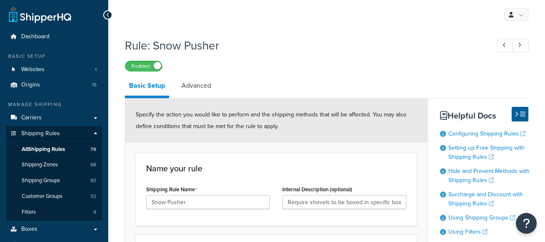
select select "SURCHARGE"
select select "ORDER"
select select "ITEM"
click at [206, 82] on link "Advanced" at bounding box center [196, 86] width 38 height 20
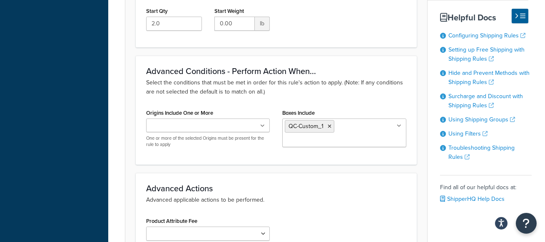
scroll to position [382, 0]
drag, startPoint x: 163, startPoint y: 111, endPoint x: 146, endPoint y: 112, distance: 17.1
click at [146, 112] on label "Origins Include One or More" at bounding box center [179, 112] width 67 height 6
click at [149, 121] on input "Origins Include One or More" at bounding box center [186, 125] width 74 height 9
drag, startPoint x: 298, startPoint y: 110, endPoint x: 293, endPoint y: 109, distance: 4.7
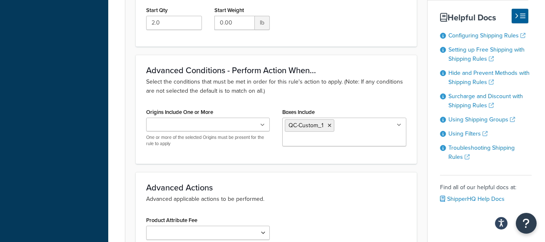
click at [298, 110] on label "Boxes Include" at bounding box center [298, 112] width 32 height 6
click at [298, 136] on input "Boxes Include" at bounding box center [322, 140] width 74 height 9
drag, startPoint x: 295, startPoint y: 110, endPoint x: 278, endPoint y: 111, distance: 17.5
click at [278, 111] on div "Boxes Include QC-Custom_1 10490 Box 11551 Box 11552 Box 11555 Box 14" Durafans …" at bounding box center [344, 129] width 136 height 47
click at [176, 107] on div "Origins Include One or More ALGONA AMES CLINTON DELPHI RTL GUYMON IOWA MANCHEST…" at bounding box center [208, 126] width 124 height 41
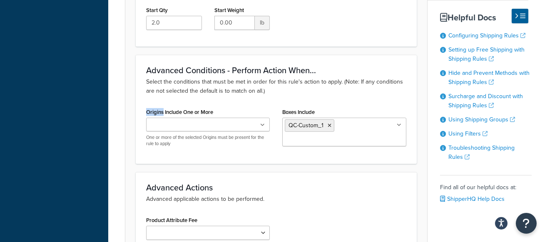
drag, startPoint x: 164, startPoint y: 112, endPoint x: 144, endPoint y: 112, distance: 20.0
click at [144, 112] on div "Origins Include One or More ALGONA AMES CLINTON DELPHI RTL GUYMON IOWA MANCHEST…" at bounding box center [208, 129] width 136 height 47
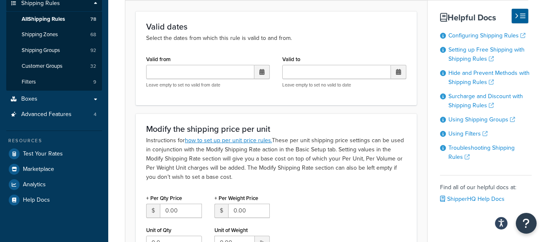
scroll to position [0, 0]
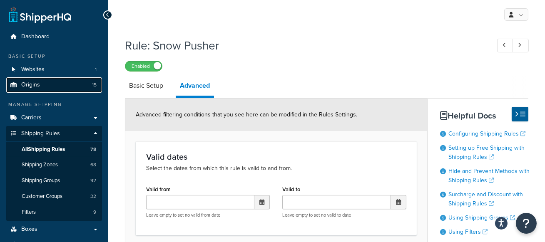
click at [66, 87] on link "Origins 15" at bounding box center [54, 84] width 96 height 15
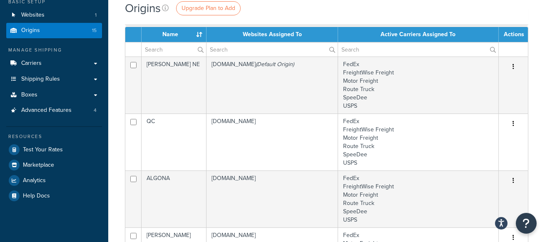
scroll to position [55, 0]
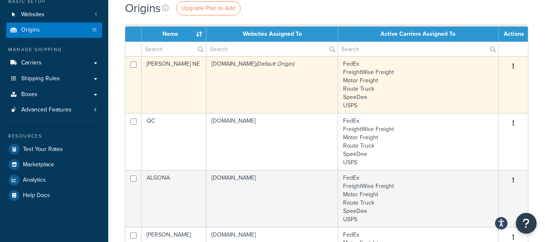
click at [194, 67] on td "[PERSON_NAME] NE" at bounding box center [173, 84] width 65 height 57
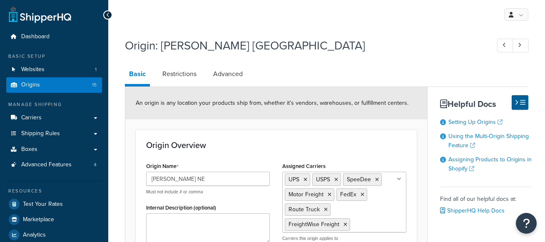
select select "27"
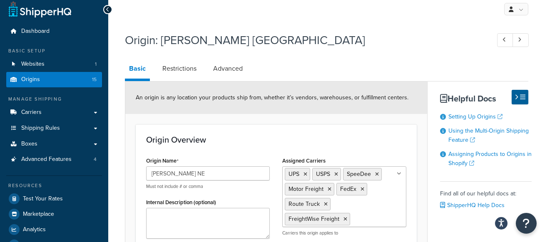
scroll to position [4, 0]
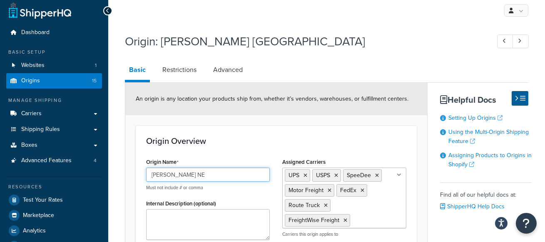
click at [197, 174] on input "Schuyler NE" at bounding box center [208, 175] width 124 height 14
click at [325, 86] on div "An origin is any location your products ship from, whether it’s vendors, wareho…" at bounding box center [276, 99] width 302 height 32
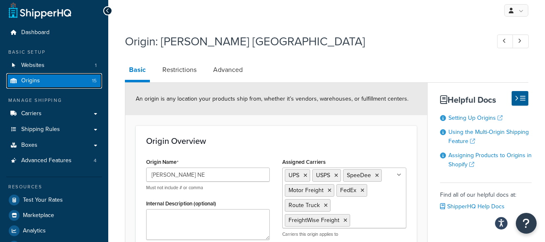
click at [94, 82] on span "15" at bounding box center [94, 80] width 5 height 7
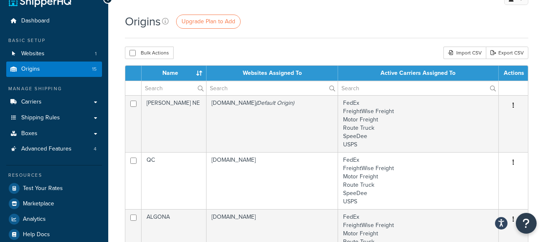
scroll to position [19, 0]
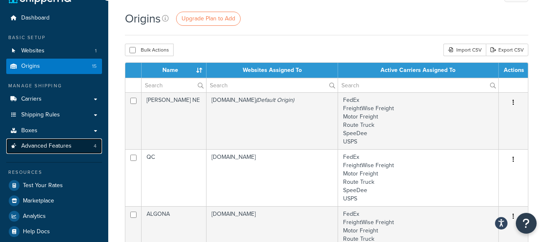
click at [62, 150] on span "Advanced Features" at bounding box center [46, 146] width 50 height 7
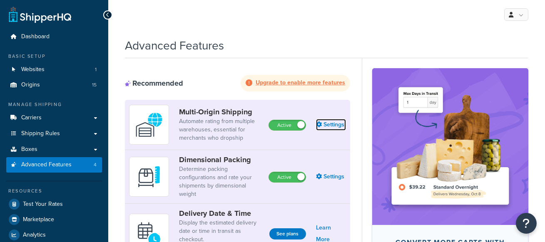
click at [335, 124] on link "Settings" at bounding box center [331, 125] width 30 height 12
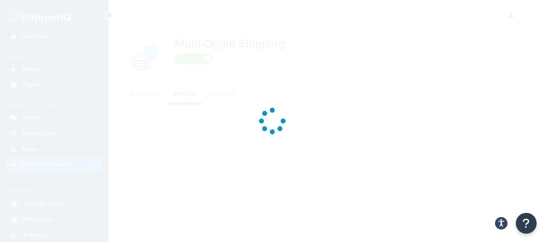
select select "false"
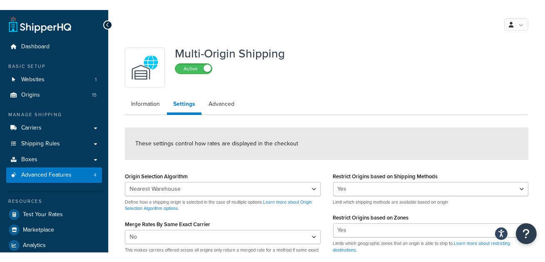
scroll to position [38, 0]
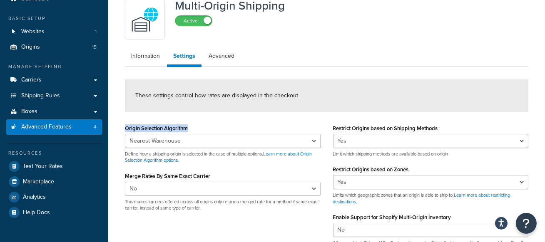
drag, startPoint x: 199, startPoint y: 129, endPoint x: 122, endPoint y: 125, distance: 77.1
click at [122, 125] on div "Origin Selection Algorithm Nearest Warehouse Fewest Warehouses Define how a shi…" at bounding box center [223, 170] width 208 height 96
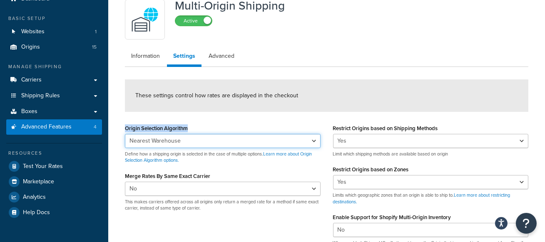
click at [223, 136] on select "Nearest Warehouse Fewest Warehouses" at bounding box center [223, 141] width 196 height 14
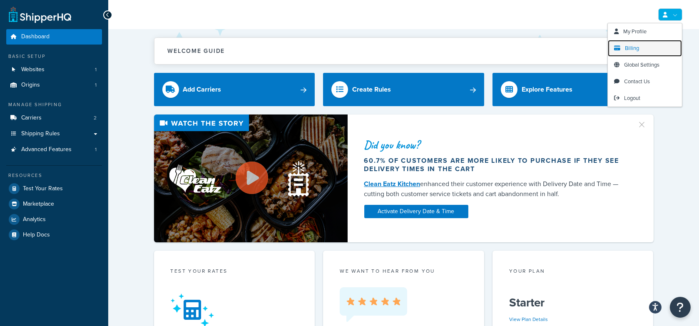
click at [653, 50] on link "Billing" at bounding box center [645, 48] width 74 height 17
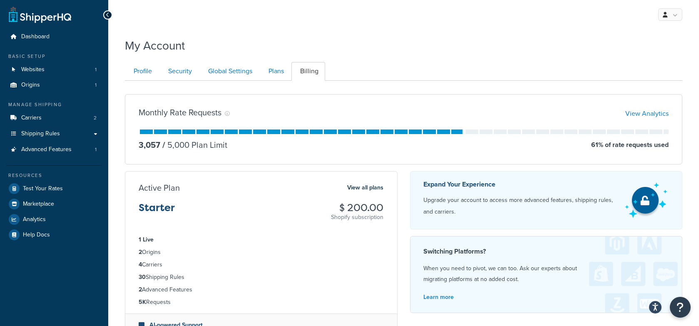
drag, startPoint x: 444, startPoint y: 61, endPoint x: 447, endPoint y: 65, distance: 5.3
click at [444, 61] on div "Profile Security Global Settings Plans Billing Your Profile contains contact in…" at bounding box center [403, 209] width 557 height 302
click at [643, 112] on link "View Analytics" at bounding box center [646, 114] width 43 height 10
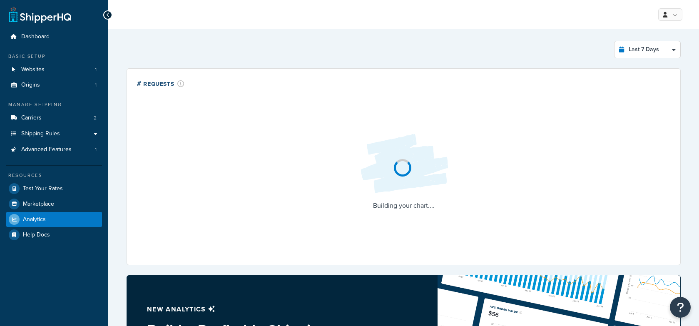
select select "last_7_days"
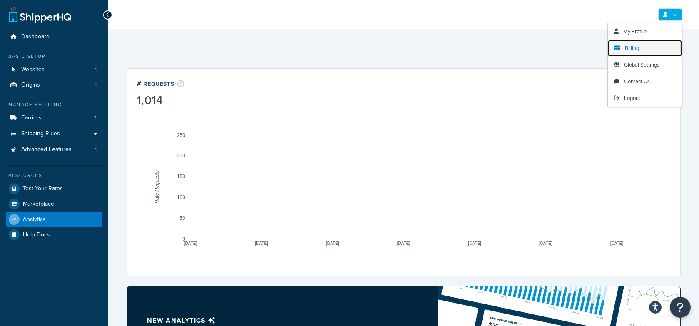
click at [637, 45] on span "Billing" at bounding box center [632, 48] width 14 height 8
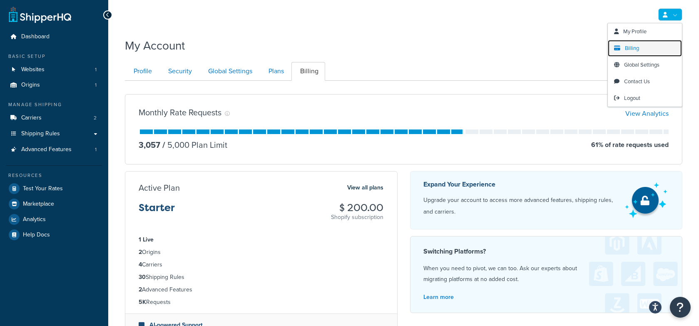
click at [650, 42] on link "Billing" at bounding box center [645, 48] width 74 height 17
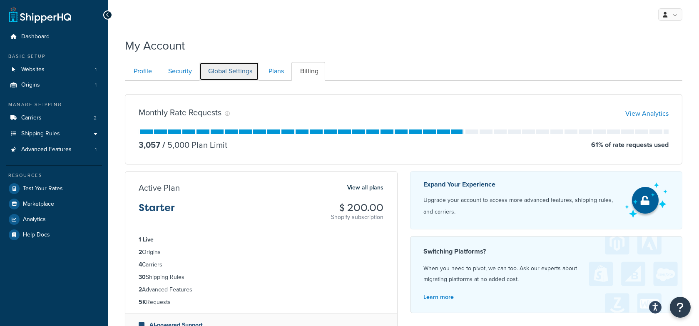
click at [228, 70] on link "Global Settings" at bounding box center [229, 71] width 60 height 19
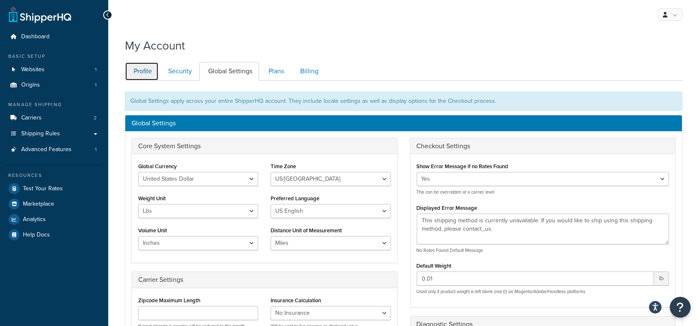
drag, startPoint x: 136, startPoint y: 76, endPoint x: 163, endPoint y: 75, distance: 26.2
click at [136, 76] on link "Profile" at bounding box center [142, 71] width 34 height 19
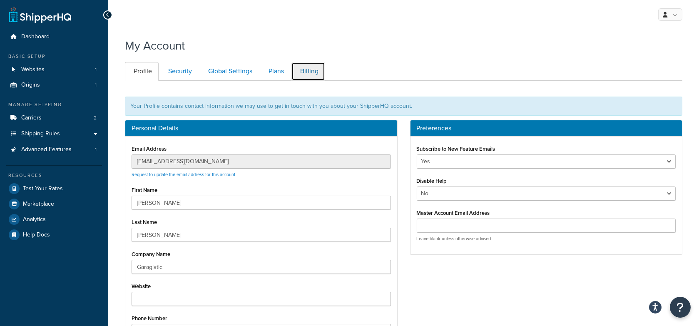
click at [315, 70] on link "Billing" at bounding box center [308, 71] width 34 height 19
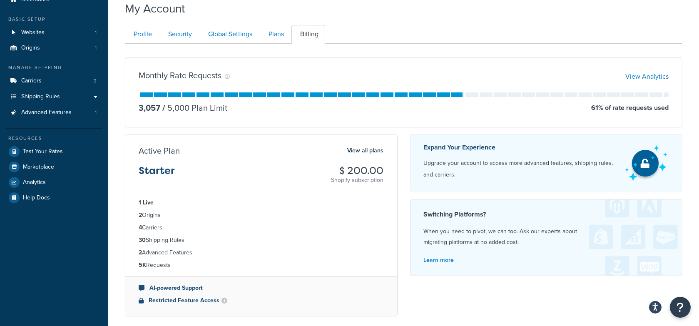
scroll to position [37, 0]
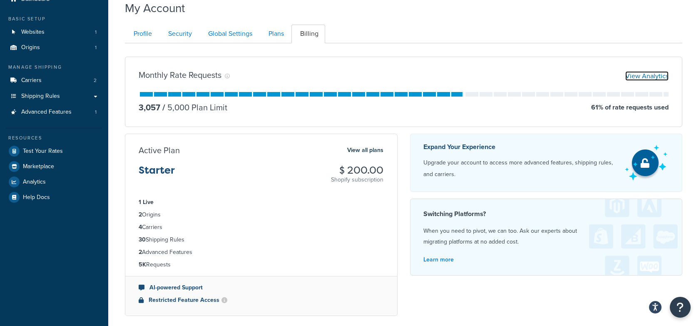
click at [652, 77] on link "View Analytics" at bounding box center [646, 76] width 43 height 10
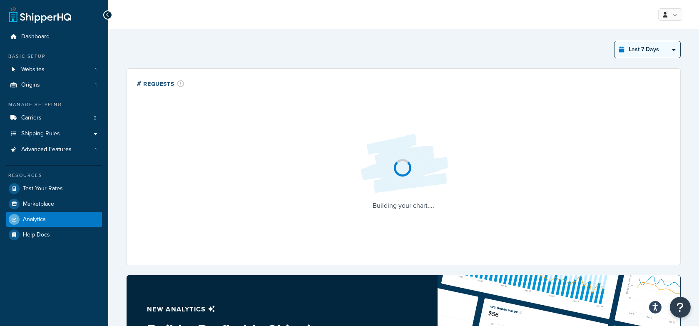
click at [637, 51] on select "Last 24 Hours Last 7 Days Last 30 Days Last 3 Months Last 6 Months Last 12 Mont…" at bounding box center [647, 49] width 66 height 17
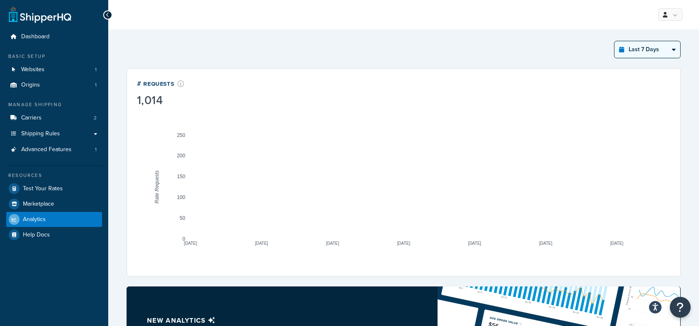
select select "last_24_hours"
click at [614, 41] on select "Last 24 Hours Last 7 Days Last 30 Days Last 3 Months Last 6 Months Last 12 Mont…" at bounding box center [647, 49] width 66 height 17
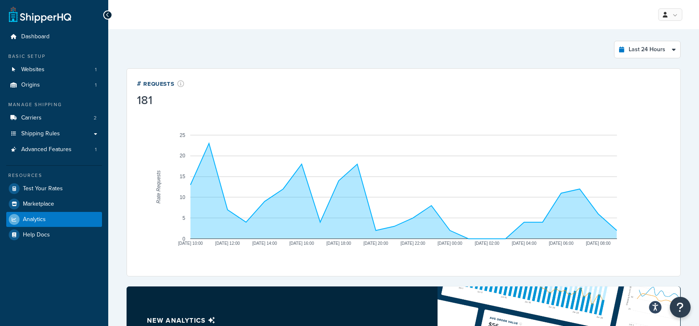
drag, startPoint x: 78, startPoint y: 149, endPoint x: 308, endPoint y: 7, distance: 270.4
click at [0, 0] on div "Dashboard Basic Setup Websites 1 Origins 1 Manage Shipping Carriers 2 Shipping …" at bounding box center [54, 274] width 108 height 548
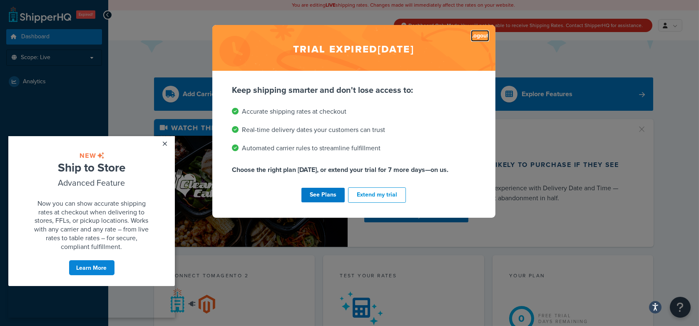
click at [479, 36] on link "Logout" at bounding box center [480, 36] width 18 height 12
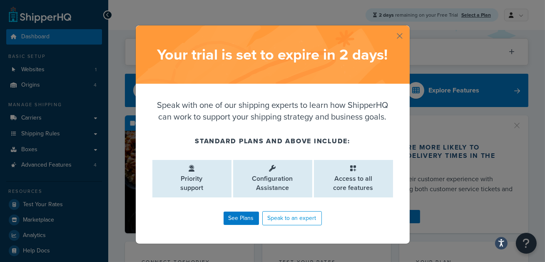
click at [407, 27] on button "button" at bounding box center [408, 26] width 2 height 2
